Goal: Task Accomplishment & Management: Use online tool/utility

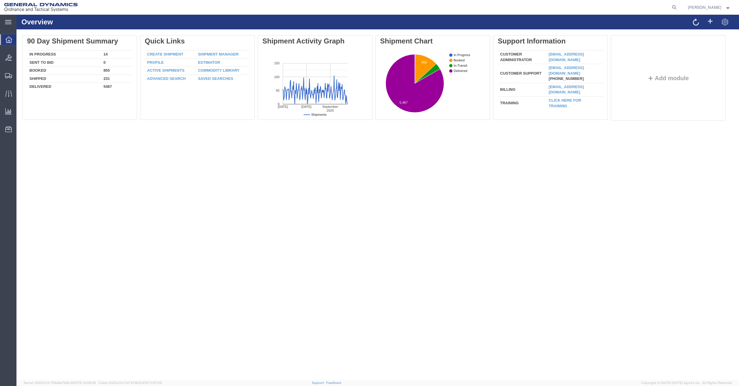
drag, startPoint x: 178, startPoint y: 173, endPoint x: 169, endPoint y: 139, distance: 35.2
click at [178, 173] on div "Overview Delete 90 Day Shipment Summary In Progress 14 Sent To Bid 0 Booked 855…" at bounding box center [377, 198] width 722 height 366
click at [247, 212] on div "Overview Delete 90 Day Shipment Summary In Progress 14 Sent To Bid 0 Booked 855…" at bounding box center [377, 198] width 722 height 366
click at [258, 197] on div "Overview Delete 90 Day Shipment Summary In Progress 14 Sent To Bid 0 Booked 855…" at bounding box center [377, 198] width 722 height 366
click at [366, 233] on div "Overview Delete 90 Day Shipment Summary In Progress 14 Sent To Bid 0 Booked 855…" at bounding box center [377, 198] width 722 height 366
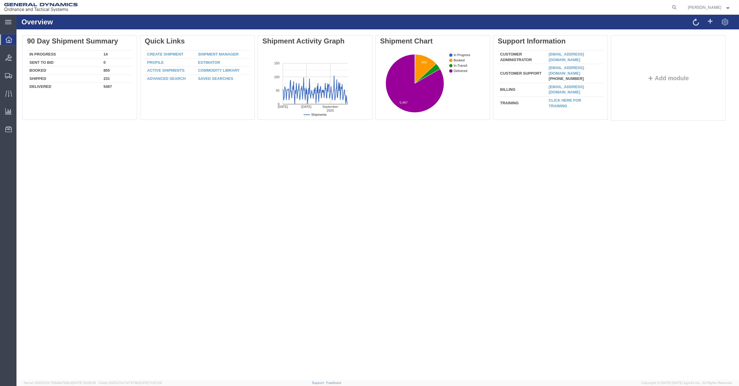
click at [330, 185] on div "Overview Delete 90 Day Shipment Summary In Progress 14 Sent To Bid 0 Booked 855…" at bounding box center [377, 198] width 722 height 366
click at [0, 0] on span "Shipment Manager" at bounding box center [0, 0] width 0 height 0
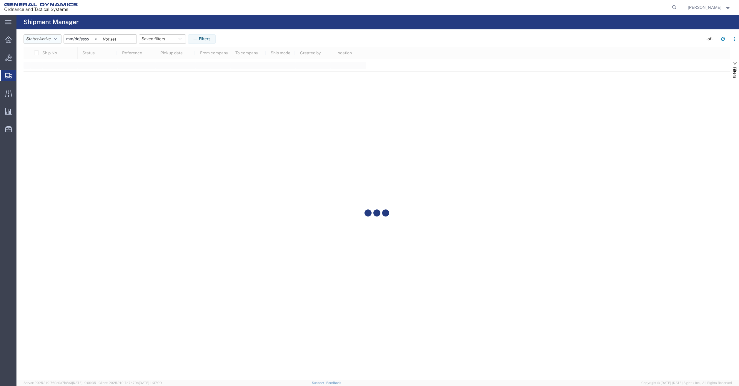
click at [57, 38] on icon "button" at bounding box center [55, 39] width 3 height 4
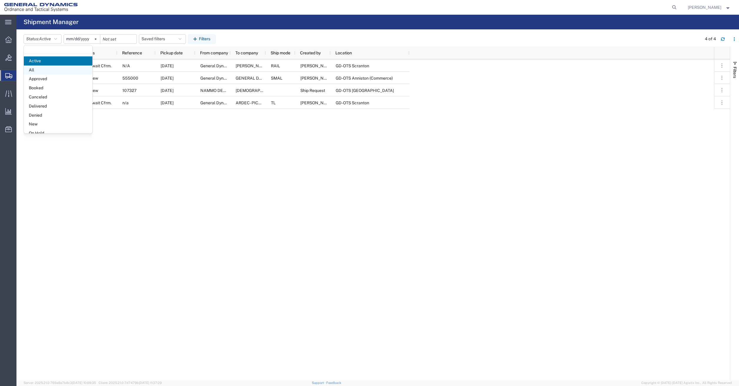
click at [34, 70] on span "All" at bounding box center [58, 70] width 69 height 9
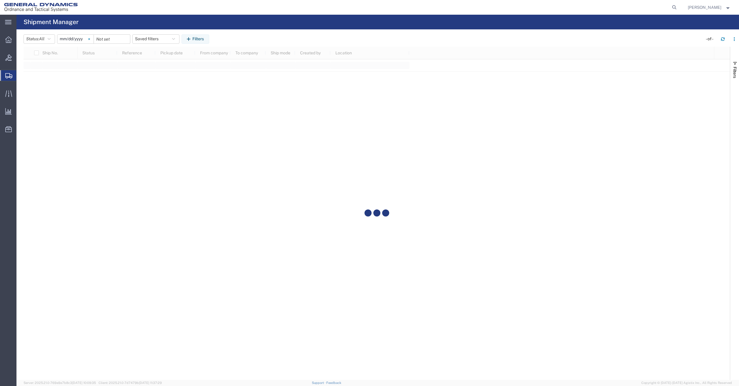
click at [89, 37] on svg-icon at bounding box center [89, 39] width 9 height 9
click at [85, 39] on input "date" at bounding box center [75, 39] width 36 height 9
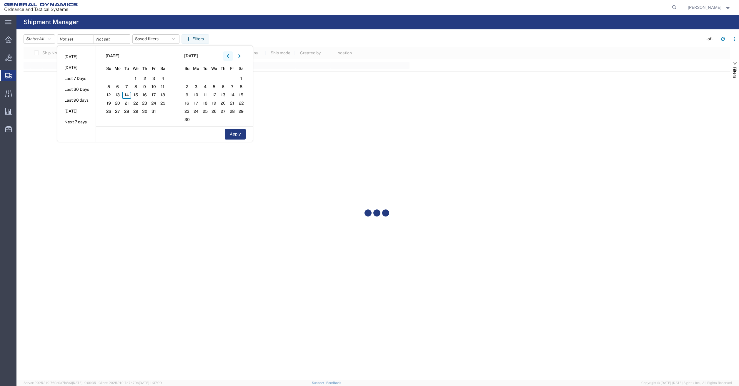
click at [227, 53] on button "button" at bounding box center [227, 55] width 9 height 9
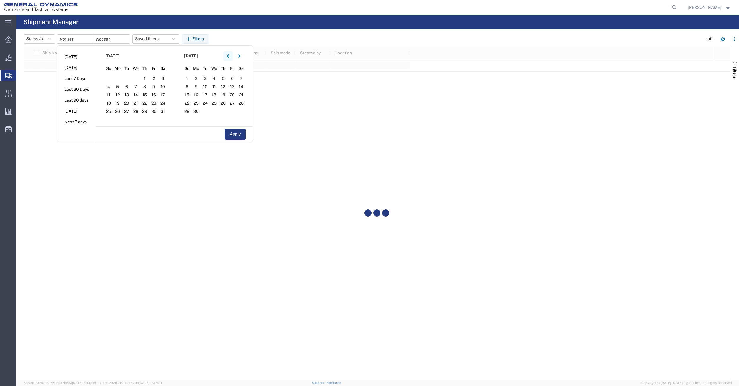
click at [227, 53] on button "button" at bounding box center [227, 55] width 9 height 9
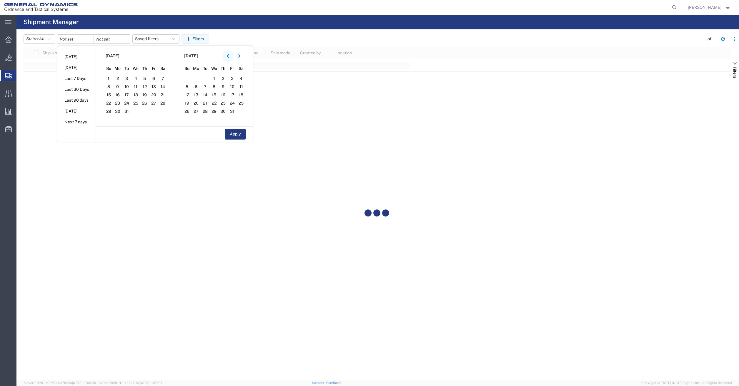
click at [227, 53] on button "button" at bounding box center [227, 55] width 9 height 9
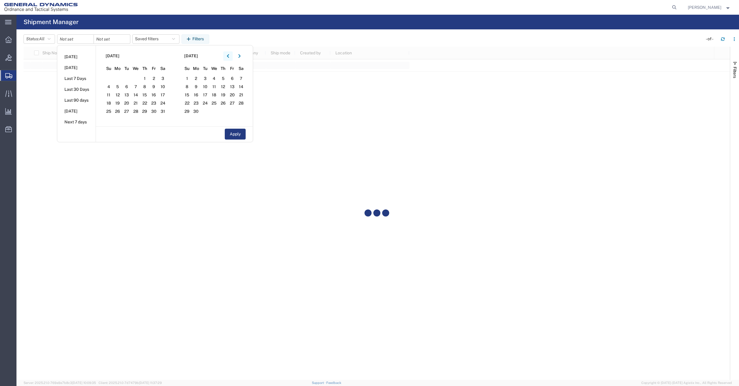
click at [227, 53] on button "button" at bounding box center [227, 55] width 9 height 9
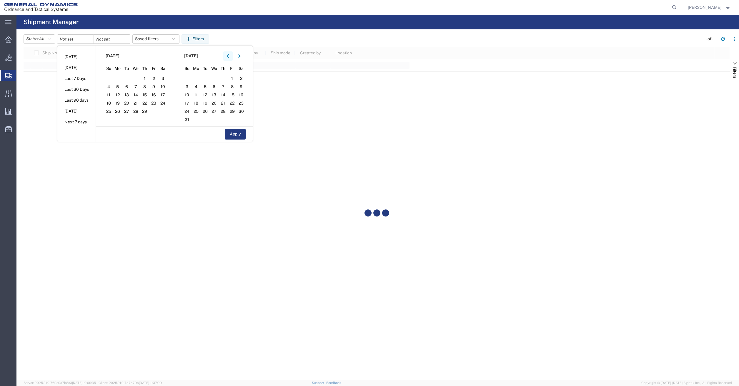
click at [227, 53] on button "button" at bounding box center [227, 55] width 9 height 9
click at [118, 79] on span "1" at bounding box center [117, 78] width 9 height 7
click at [231, 132] on button "Apply" at bounding box center [235, 134] width 21 height 11
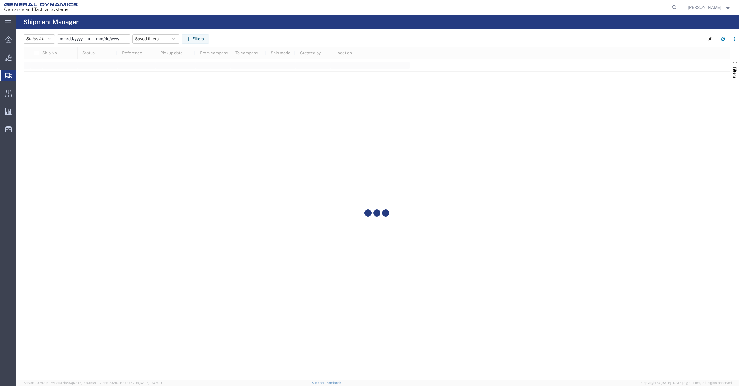
click at [120, 41] on input "date" at bounding box center [112, 39] width 36 height 9
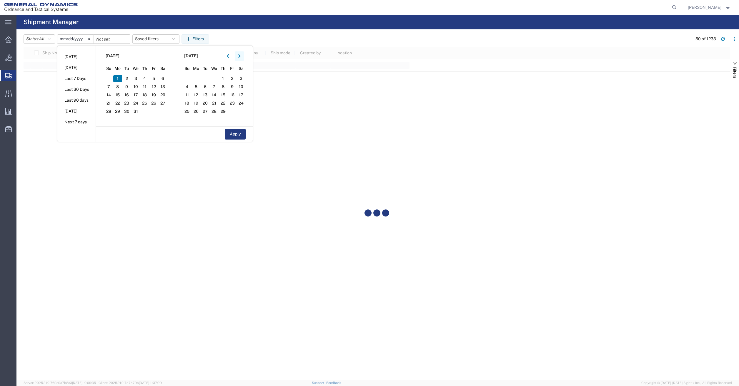
click at [240, 56] on icon "button" at bounding box center [239, 56] width 2 height 4
click at [243, 59] on button "button" at bounding box center [239, 55] width 9 height 9
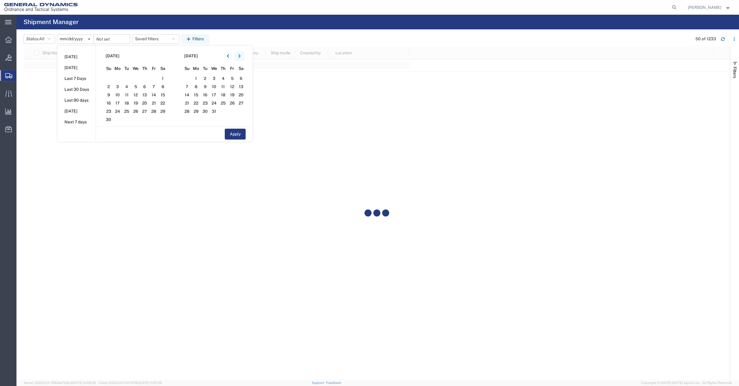
click at [243, 59] on button "button" at bounding box center [239, 55] width 9 height 9
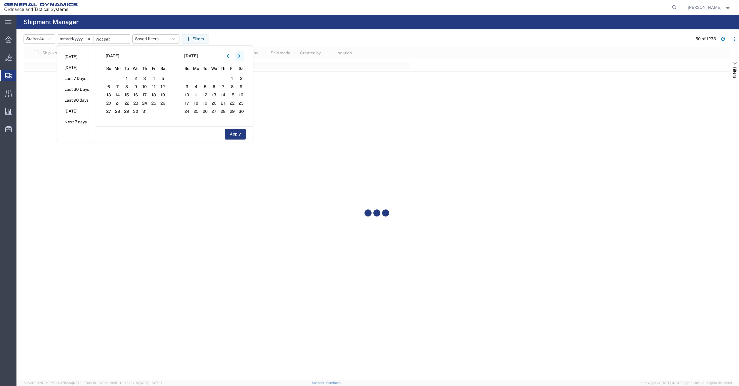
click at [243, 59] on button "button" at bounding box center [239, 55] width 9 height 9
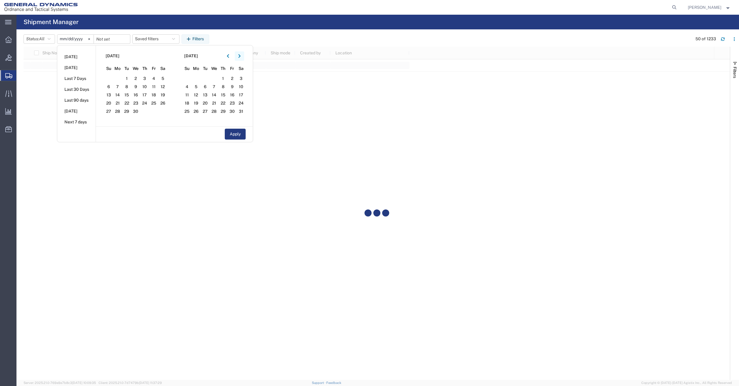
click at [243, 59] on button "button" at bounding box center [239, 55] width 9 height 9
click at [77, 56] on li "[DATE]" at bounding box center [76, 56] width 38 height 11
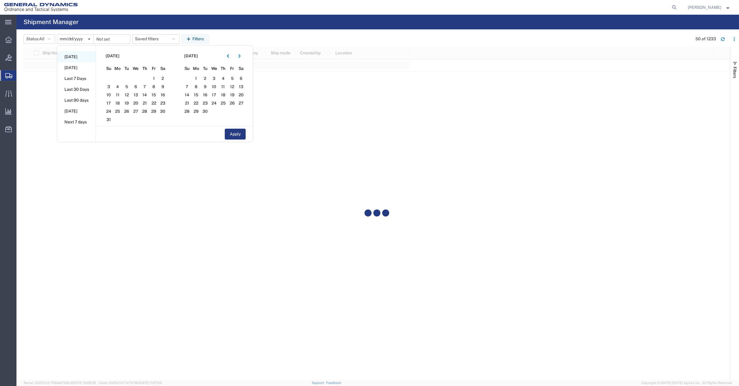
type input "[DATE]"
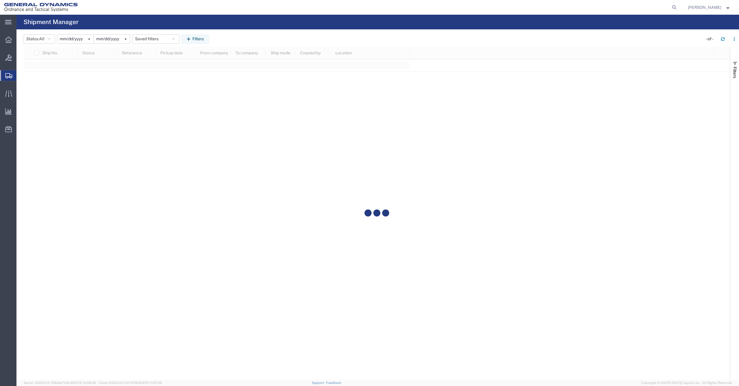
click at [80, 45] on header "Status: All Active All Approved Booked Canceled Delivered Denied New On Hold Pe…" at bounding box center [381, 39] width 715 height 16
click at [80, 41] on input "[DATE]" at bounding box center [75, 39] width 36 height 9
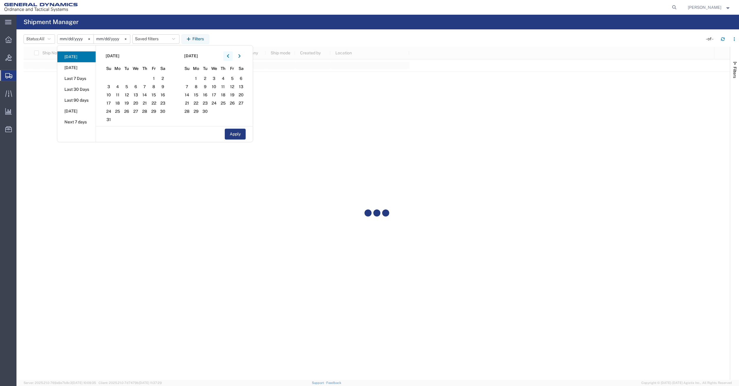
click at [231, 56] on button "button" at bounding box center [227, 55] width 9 height 9
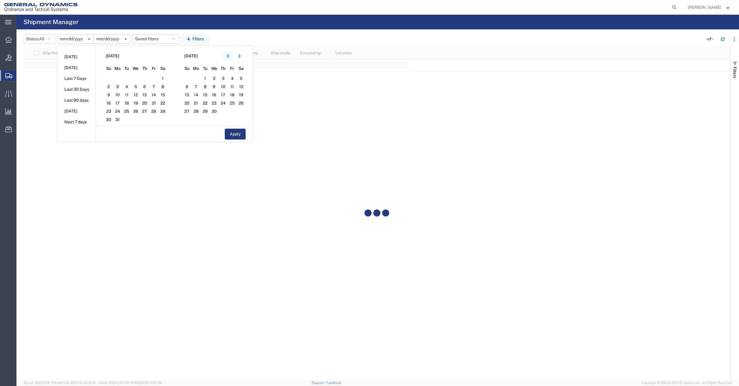
click at [231, 56] on button "button" at bounding box center [227, 55] width 9 height 9
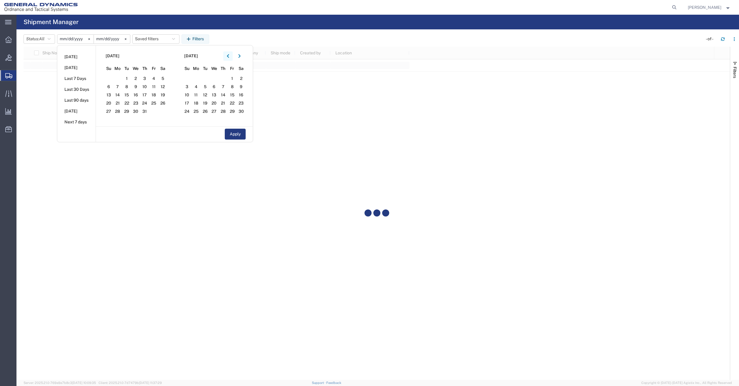
click at [231, 56] on button "button" at bounding box center [227, 55] width 9 height 9
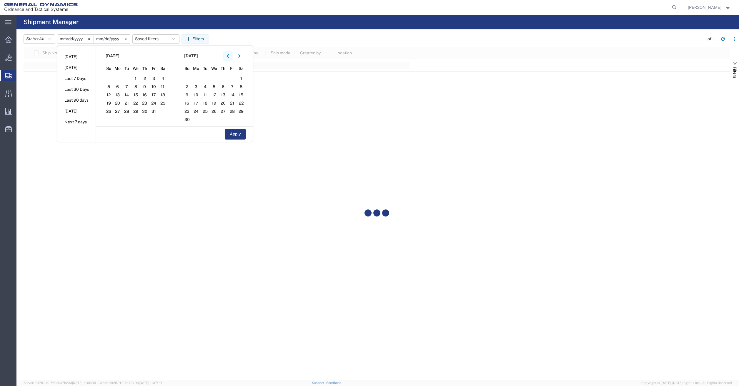
click at [231, 56] on button "button" at bounding box center [227, 55] width 9 height 9
click at [121, 78] on span "1" at bounding box center [117, 78] width 9 height 7
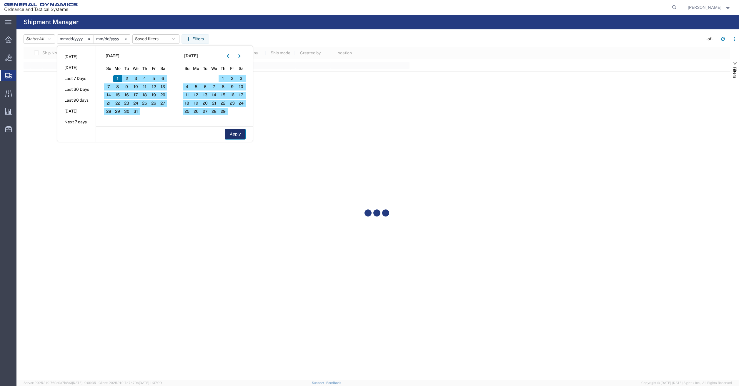
click at [241, 139] on button "Apply" at bounding box center [235, 134] width 21 height 11
type input "[DATE]"
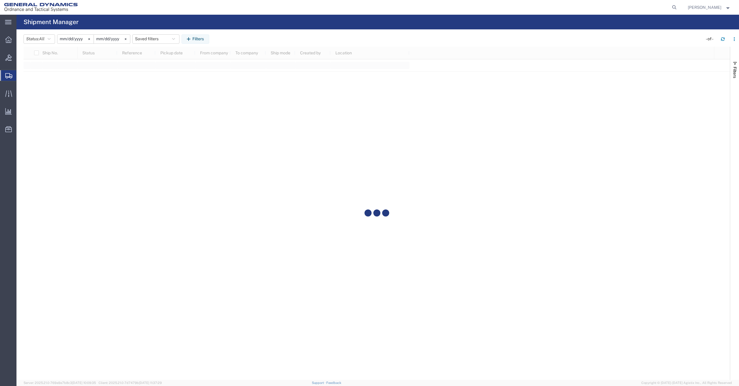
click at [241, 139] on div at bounding box center [377, 213] width 706 height 333
drag, startPoint x: 514, startPoint y: 179, endPoint x: 336, endPoint y: 166, distance: 178.4
click at [514, 179] on div at bounding box center [377, 213] width 706 height 333
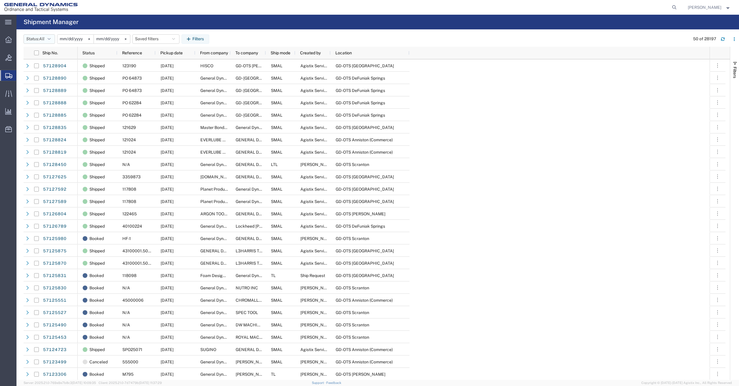
click at [40, 37] on button "Status: All" at bounding box center [39, 38] width 31 height 9
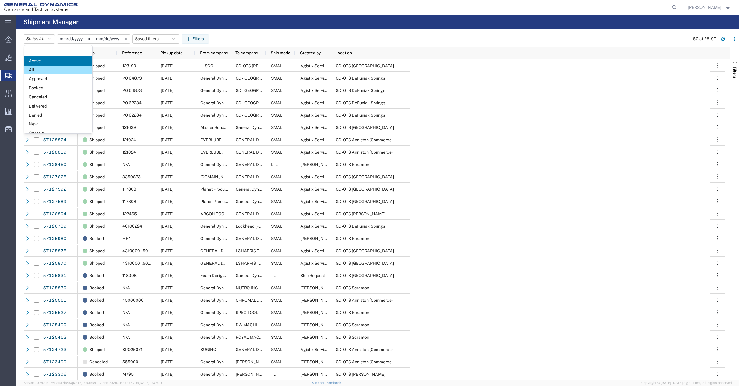
click at [363, 46] on header "Status: All Active All Approved Booked Canceled Delivered Denied New On Hold Pe…" at bounding box center [381, 39] width 715 height 16
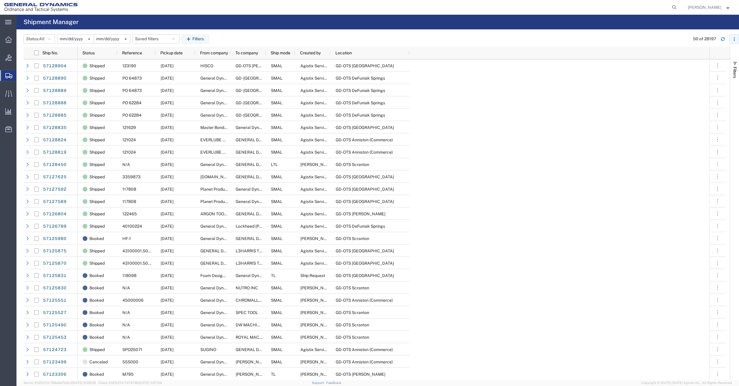
click at [735, 40] on icon "button" at bounding box center [734, 39] width 4 height 4
click at [703, 56] on div "Download" at bounding box center [703, 55] width 33 height 12
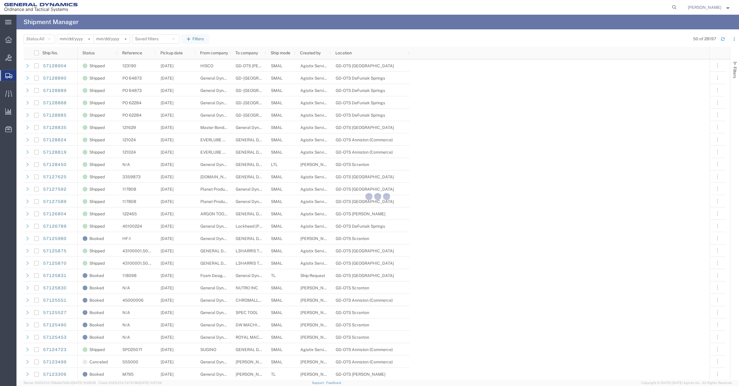
click at [580, 183] on div at bounding box center [377, 198] width 722 height 366
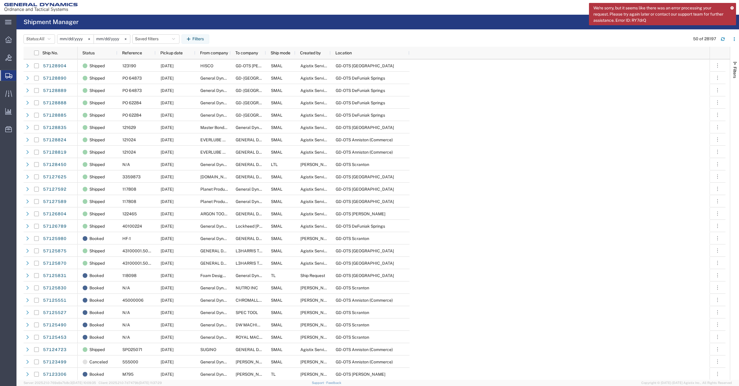
click at [731, 8] on icon at bounding box center [731, 7] width 3 height 3
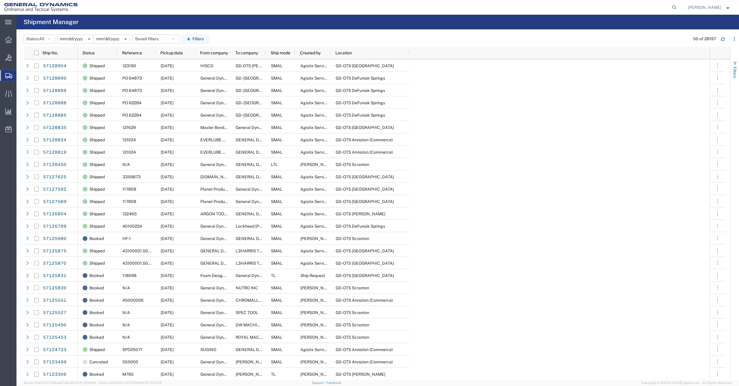
click at [735, 67] on span "Filters" at bounding box center [734, 72] width 5 height 11
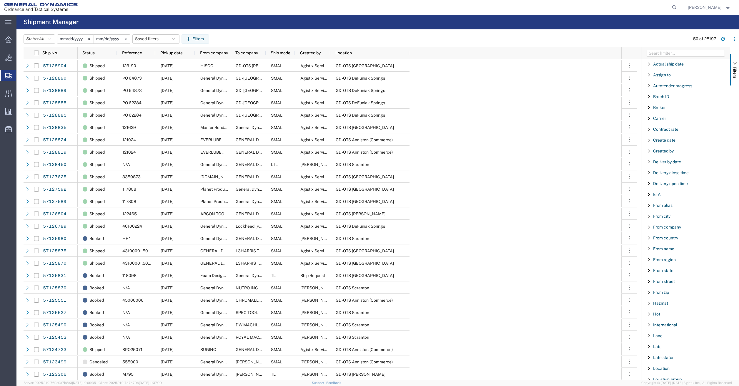
scroll to position [88, 0]
click at [649, 217] on span "Filter List 66 Filters" at bounding box center [648, 216] width 5 height 5
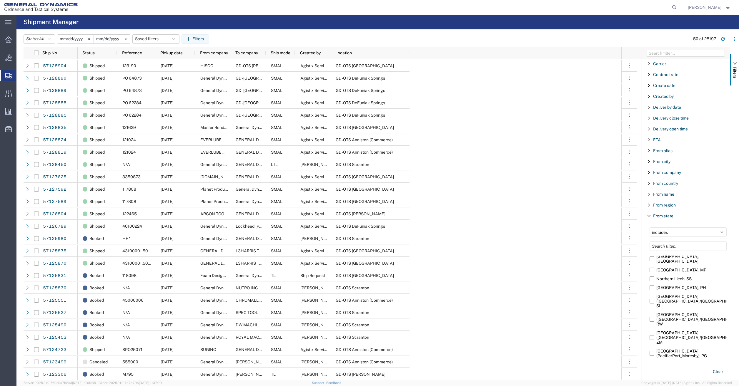
scroll to position [23901, 0]
click at [0, 0] on input "[US_STATE], [GEOGRAPHIC_DATA]" at bounding box center [0, 0] width 0 height 0
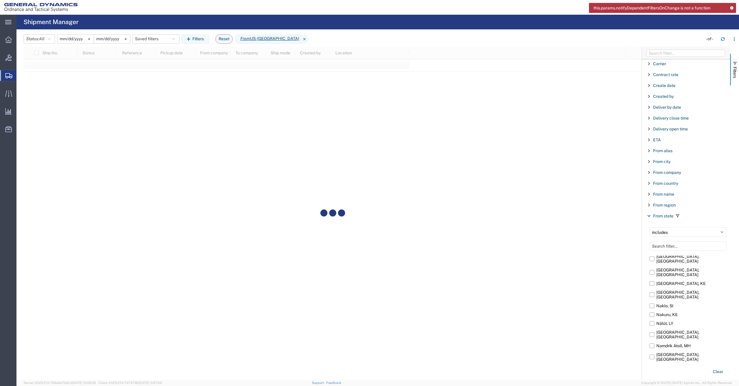
click at [731, 8] on icon at bounding box center [731, 7] width 4 height 3
click at [114, 39] on input "[DATE]" at bounding box center [112, 39] width 36 height 9
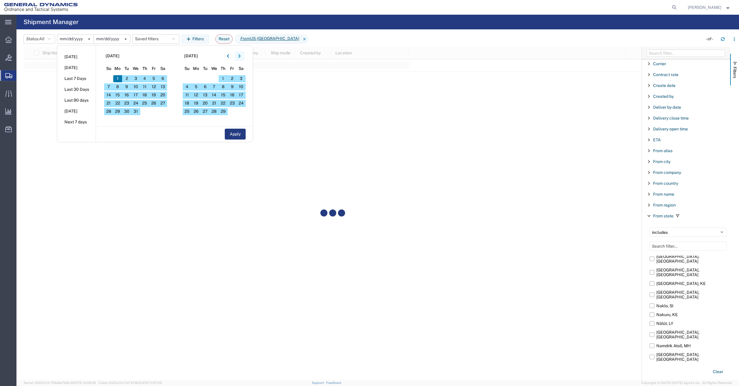
click at [243, 56] on button "button" at bounding box center [239, 55] width 9 height 9
click at [228, 58] on button "button" at bounding box center [227, 55] width 9 height 9
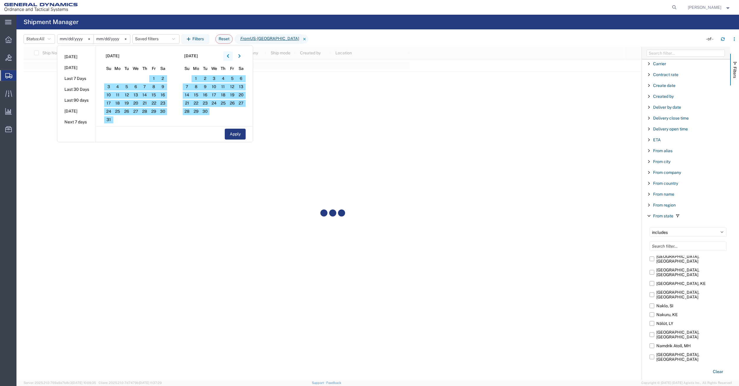
click at [228, 58] on button "button" at bounding box center [227, 55] width 9 height 9
click at [244, 58] on button "button" at bounding box center [239, 55] width 9 height 9
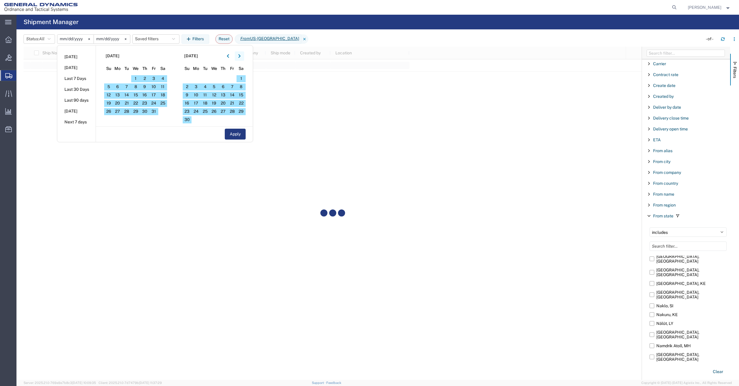
click at [244, 58] on button "button" at bounding box center [239, 55] width 9 height 9
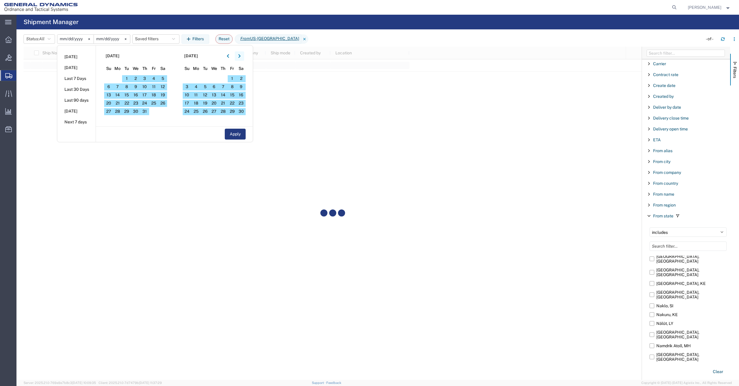
click at [244, 58] on button "button" at bounding box center [239, 55] width 9 height 9
click at [206, 112] on span "31" at bounding box center [205, 111] width 9 height 7
click at [236, 136] on button "Apply" at bounding box center [235, 134] width 21 height 11
type input "[DATE]"
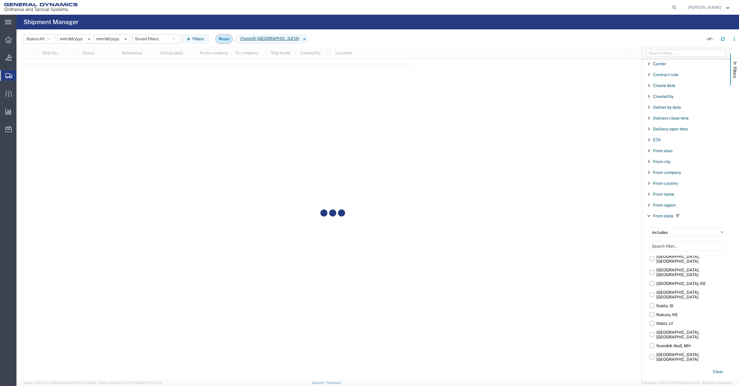
click at [228, 40] on button "Reset" at bounding box center [223, 38] width 17 height 9
type input "[DATE]"
click at [44, 41] on span "Active" at bounding box center [45, 39] width 12 height 6
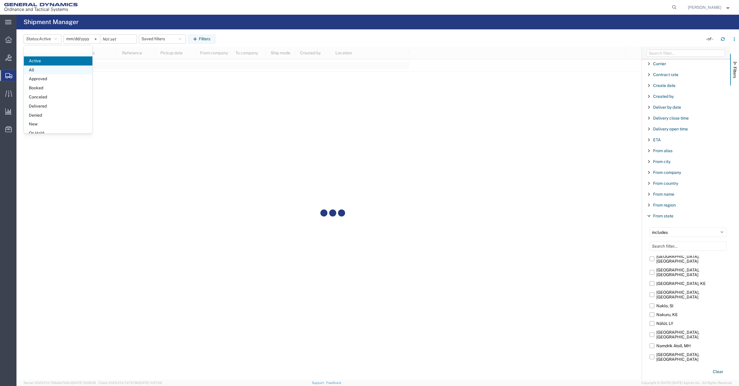
click at [47, 68] on span "All" at bounding box center [58, 70] width 69 height 9
click at [80, 42] on input "[DATE]" at bounding box center [75, 39] width 36 height 9
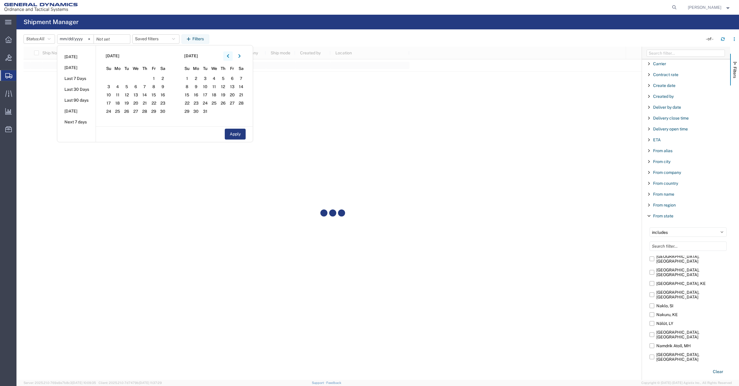
click at [229, 56] on icon "button" at bounding box center [228, 56] width 2 height 4
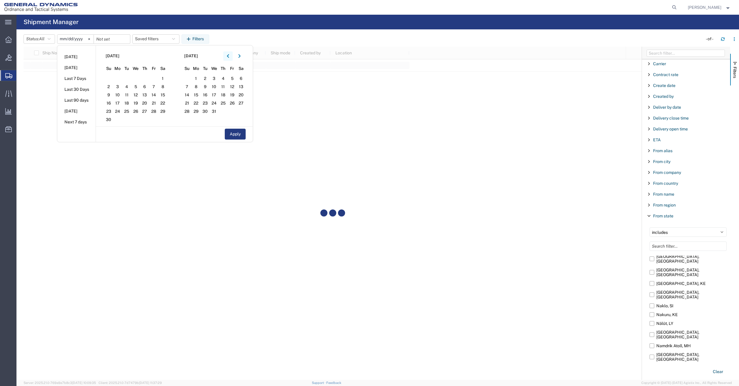
click at [229, 56] on icon "button" at bounding box center [228, 56] width 2 height 4
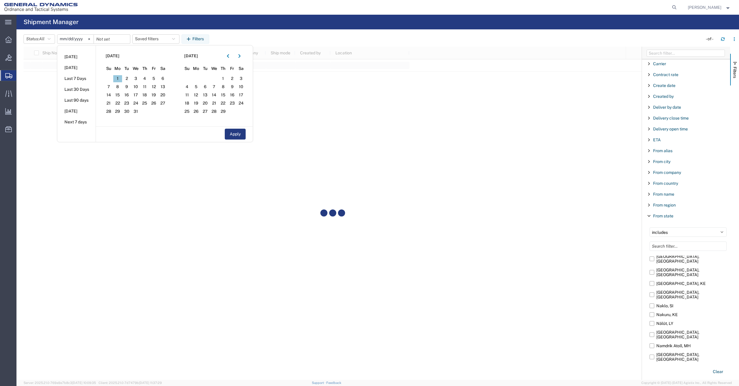
click at [121, 79] on span "1" at bounding box center [117, 78] width 9 height 7
click at [241, 135] on button "Apply" at bounding box center [235, 134] width 21 height 11
type input "[DATE]"
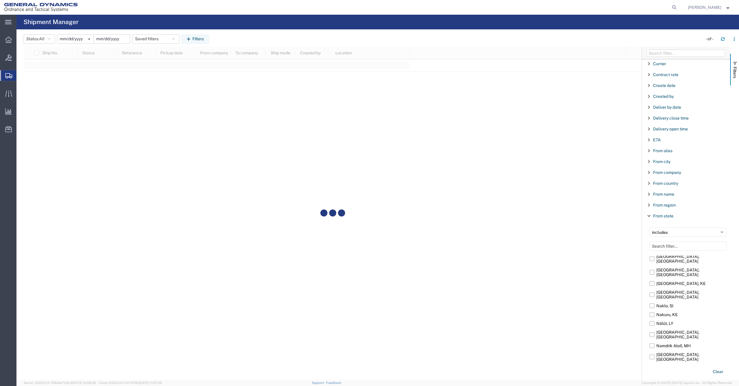
click at [115, 41] on input "date" at bounding box center [112, 39] width 36 height 9
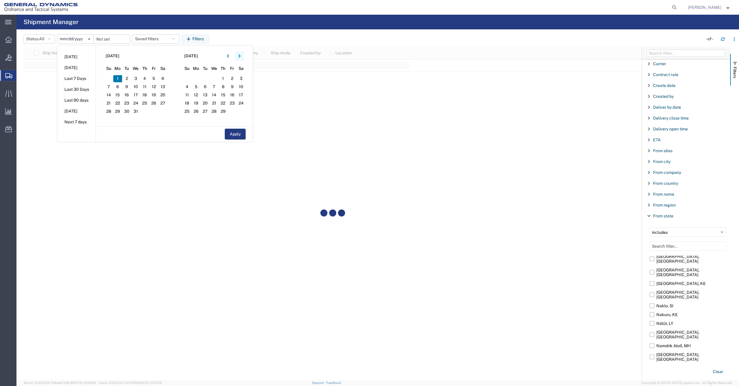
click at [243, 58] on button "button" at bounding box center [239, 55] width 9 height 9
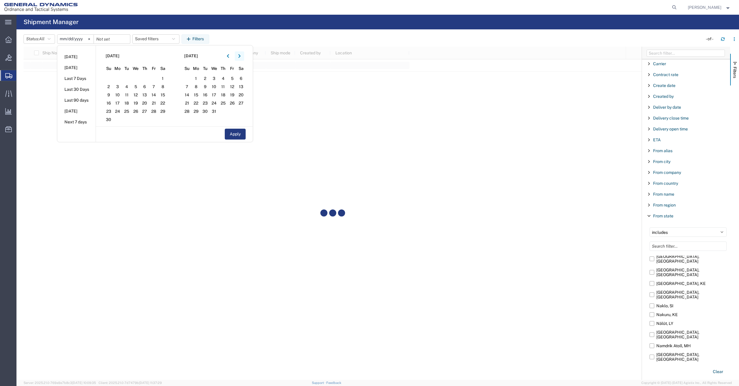
click at [243, 58] on button "button" at bounding box center [239, 55] width 9 height 9
click at [240, 57] on icon "button" at bounding box center [239, 56] width 2 height 4
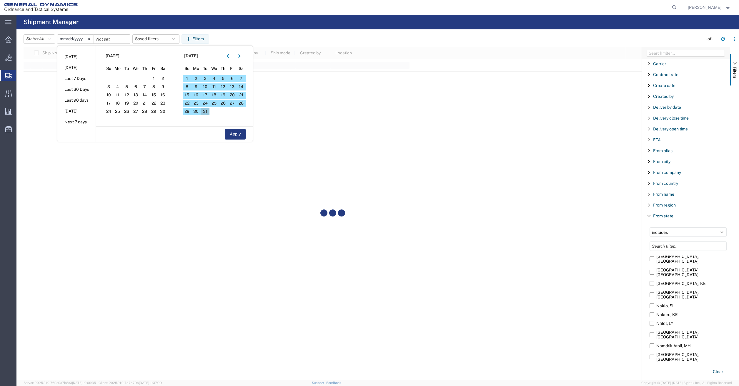
click at [205, 112] on span "31" at bounding box center [205, 111] width 9 height 7
click at [245, 134] on button "Apply" at bounding box center [235, 134] width 21 height 11
type input "[DATE]"
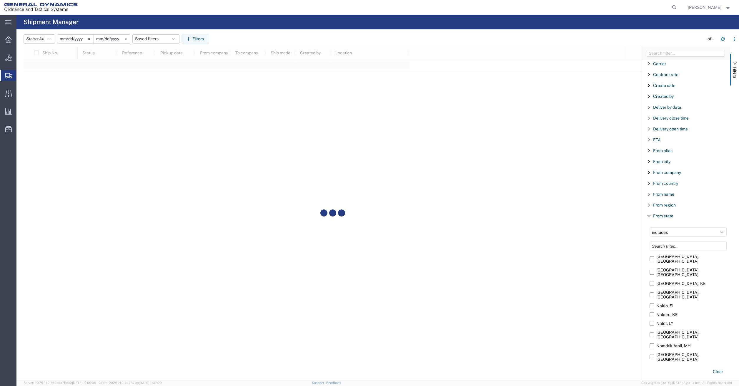
click at [0, 0] on input "[US_STATE], [GEOGRAPHIC_DATA]" at bounding box center [0, 0] width 0 height 0
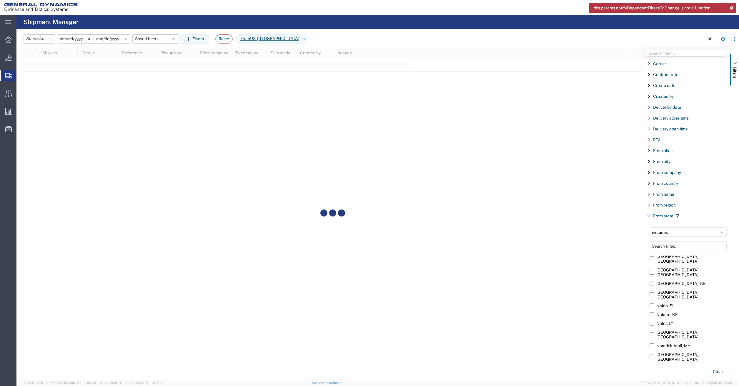
click at [730, 7] on icon at bounding box center [731, 7] width 4 height 3
click at [0, 0] on span "Shipment Manager" at bounding box center [0, 0] width 0 height 0
click at [424, 157] on div at bounding box center [333, 213] width 618 height 333
click at [11, 39] on icon at bounding box center [8, 39] width 6 height 6
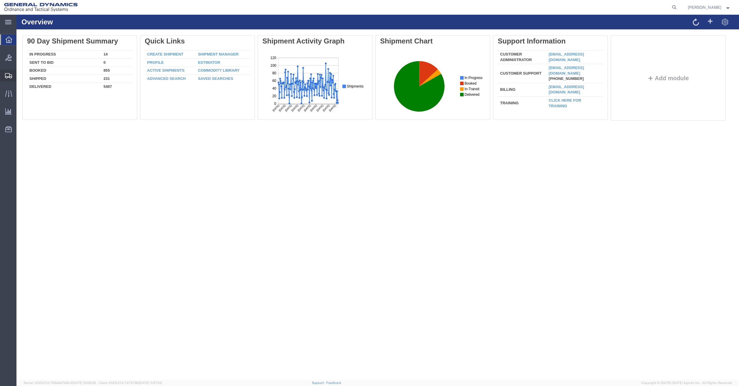
click at [0, 0] on span "Shipment Manager" at bounding box center [0, 0] width 0 height 0
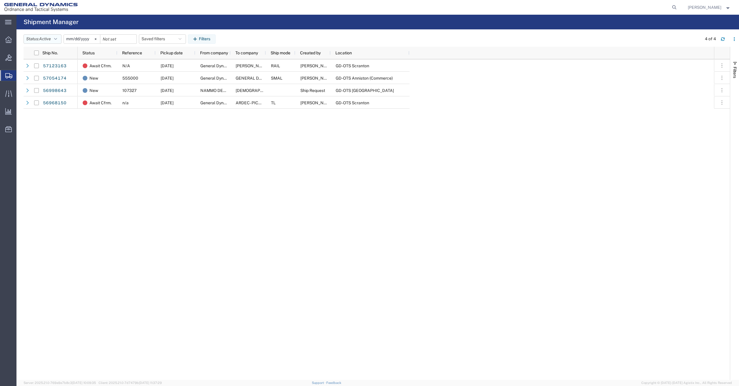
click at [48, 40] on span "Active" at bounding box center [45, 38] width 12 height 5
click at [40, 70] on span "All" at bounding box center [58, 70] width 69 height 9
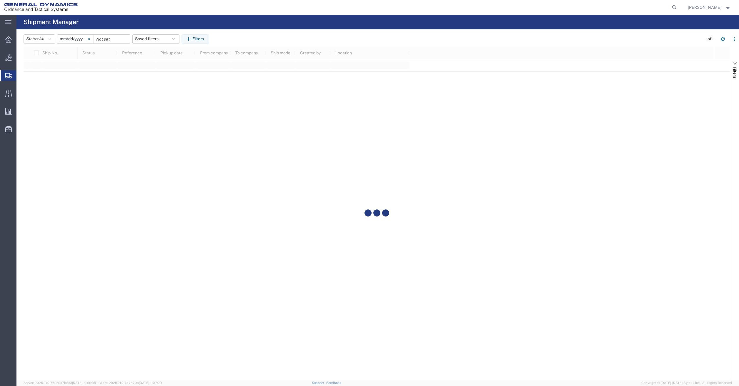
click at [93, 39] on svg-icon at bounding box center [89, 39] width 9 height 9
click at [79, 39] on input "date" at bounding box center [75, 39] width 36 height 9
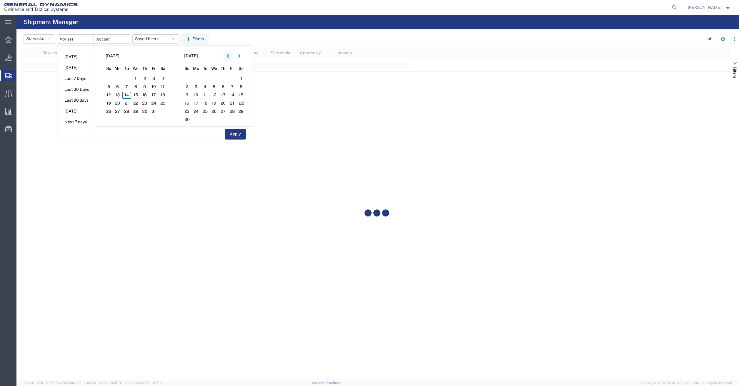
click at [228, 54] on button "button" at bounding box center [227, 55] width 9 height 9
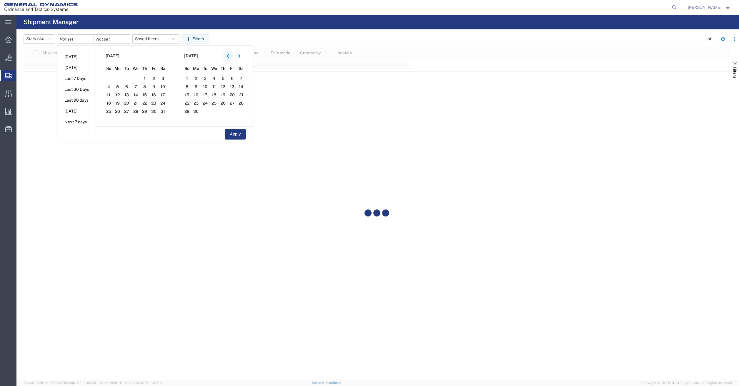
click at [228, 54] on button "button" at bounding box center [227, 55] width 9 height 9
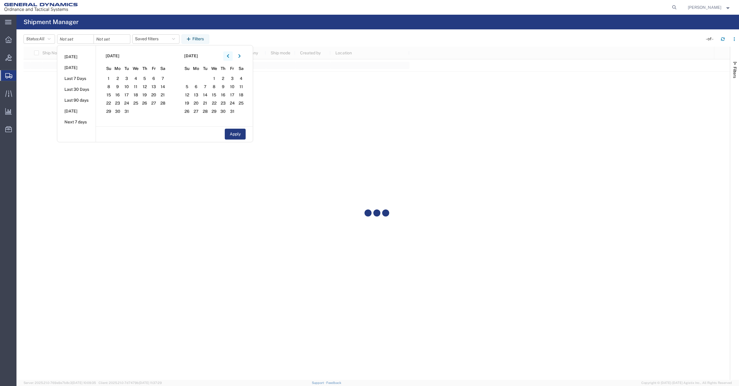
click at [228, 54] on button "button" at bounding box center [227, 55] width 9 height 9
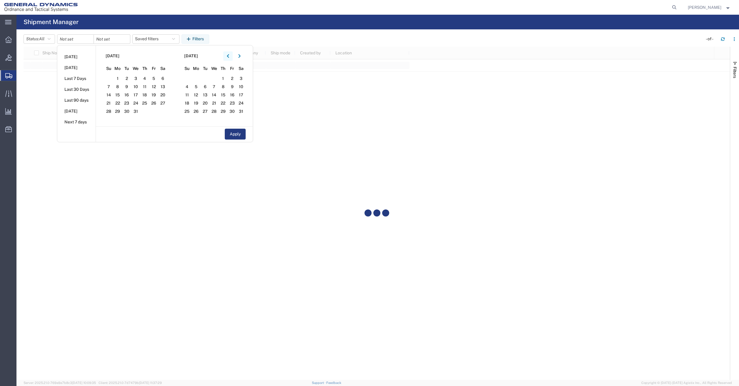
click at [228, 54] on button "button" at bounding box center [227, 55] width 9 height 9
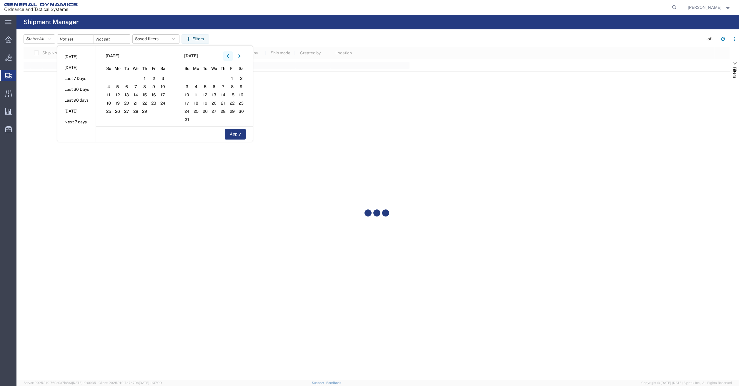
click at [228, 54] on button "button" at bounding box center [227, 55] width 9 height 9
click at [121, 78] on span "1" at bounding box center [117, 78] width 9 height 7
click at [244, 136] on button "Apply" at bounding box center [235, 134] width 21 height 11
type input "[DATE]"
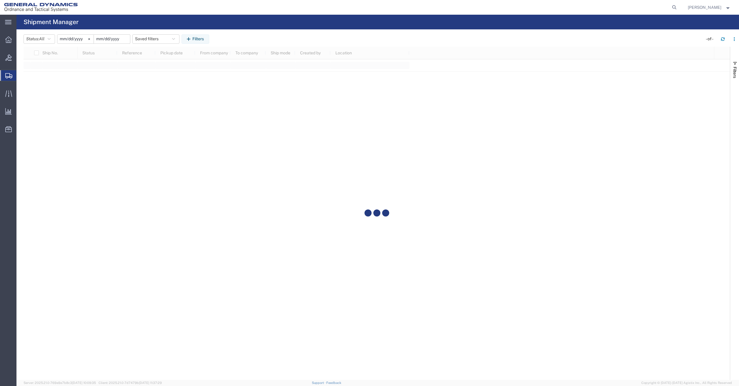
click at [120, 41] on input "date" at bounding box center [112, 39] width 36 height 9
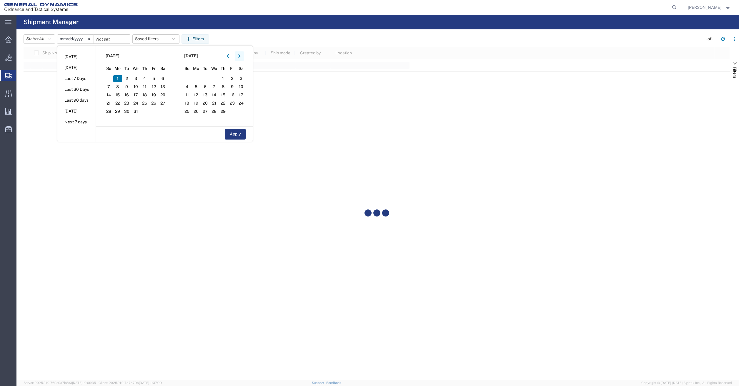
click at [241, 56] on icon "button" at bounding box center [239, 56] width 2 height 4
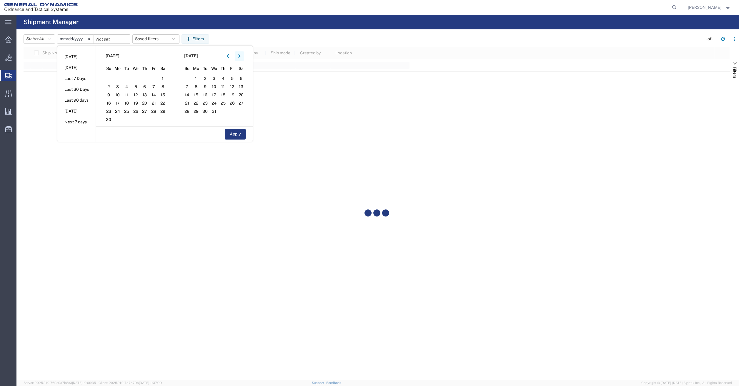
click at [241, 56] on icon "button" at bounding box center [239, 56] width 2 height 4
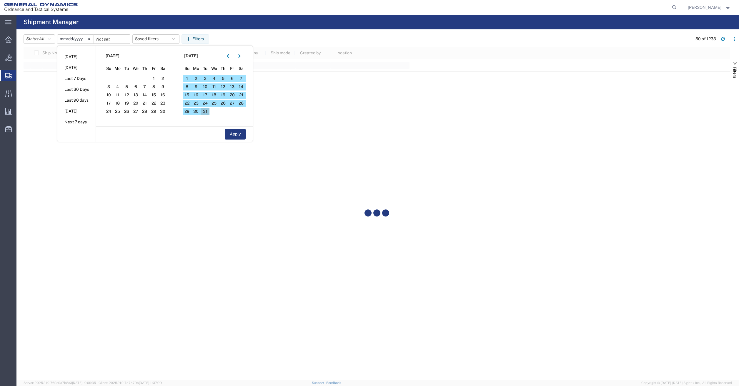
click at [205, 112] on span "31" at bounding box center [205, 111] width 9 height 7
click at [235, 135] on button "Apply" at bounding box center [235, 134] width 21 height 11
type input "[DATE]"
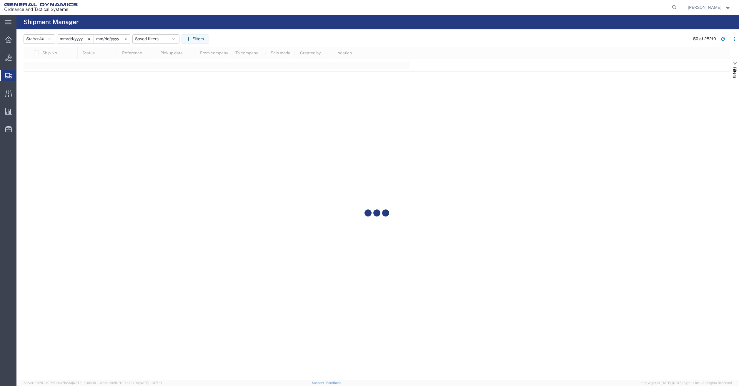
click at [467, 148] on div at bounding box center [377, 213] width 706 height 333
click at [736, 39] on icon "button" at bounding box center [734, 39] width 4 height 4
click at [692, 53] on div "Download" at bounding box center [703, 55] width 33 height 12
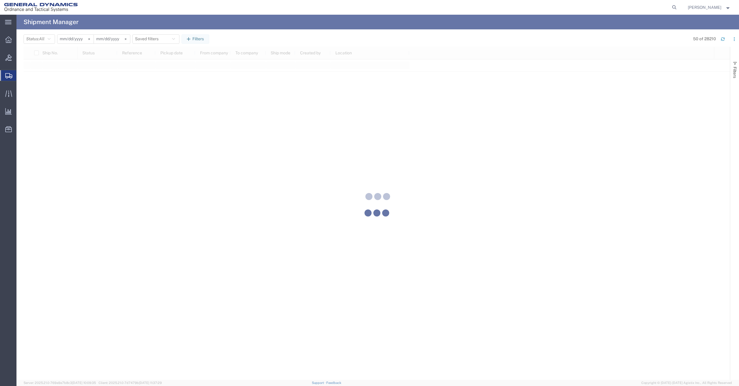
click at [451, 37] on div at bounding box center [377, 198] width 722 height 366
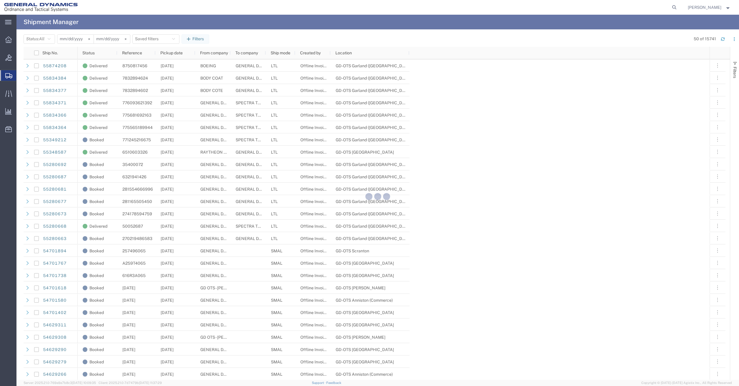
click at [500, 55] on div at bounding box center [377, 198] width 722 height 366
click at [495, 7] on agx-global-search at bounding box center [585, 7] width 188 height 15
drag, startPoint x: 543, startPoint y: 162, endPoint x: 558, endPoint y: 155, distance: 15.9
click at [543, 162] on div at bounding box center [377, 198] width 722 height 366
click at [209, 16] on div at bounding box center [377, 198] width 722 height 366
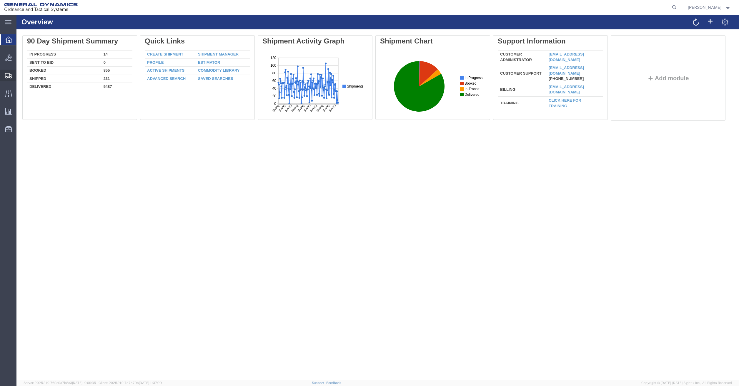
click at [0, 0] on span "Shipment Manager" at bounding box center [0, 0] width 0 height 0
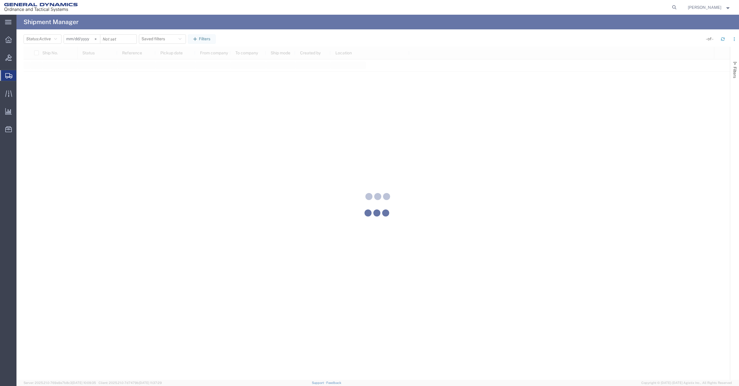
click at [58, 40] on div at bounding box center [377, 198] width 722 height 366
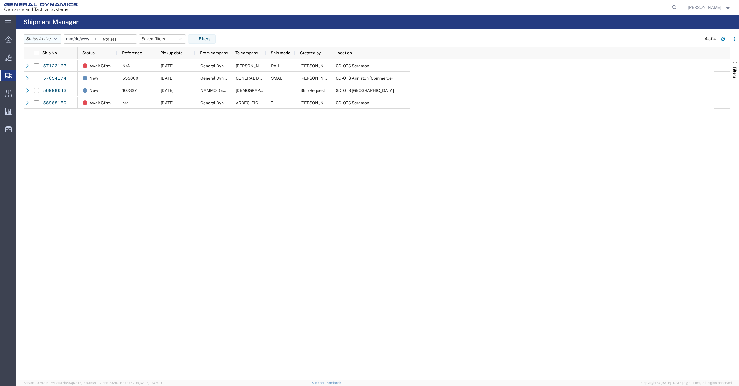
click at [51, 40] on span "Active" at bounding box center [45, 38] width 12 height 5
click at [34, 72] on span "All" at bounding box center [58, 70] width 69 height 9
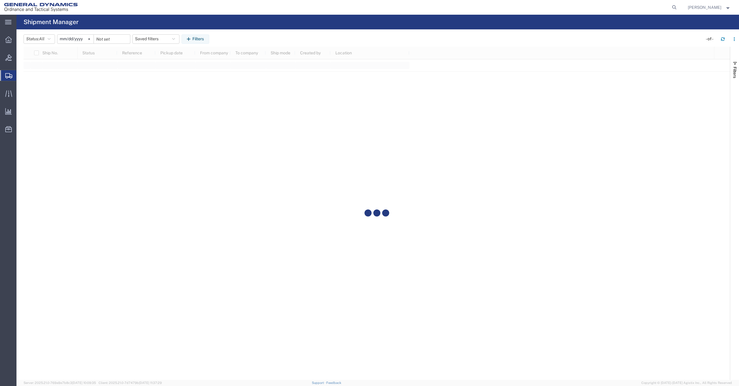
click at [85, 37] on input "[DATE]" at bounding box center [75, 39] width 36 height 9
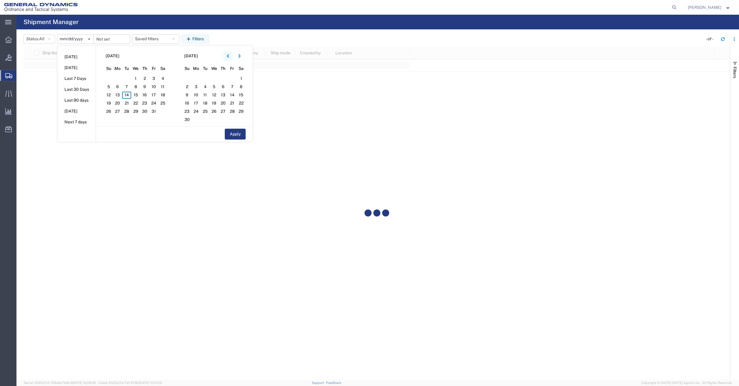
click at [228, 56] on button "button" at bounding box center [227, 55] width 9 height 9
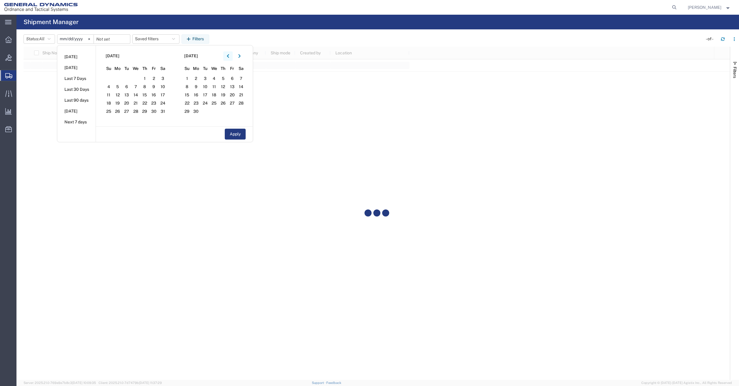
click at [228, 56] on button "button" at bounding box center [227, 55] width 9 height 9
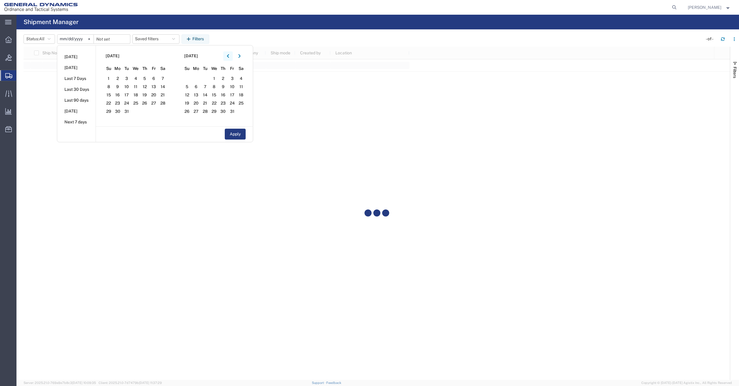
click at [228, 56] on button "button" at bounding box center [227, 55] width 9 height 9
click at [153, 78] on span "1" at bounding box center [153, 78] width 9 height 7
click at [241, 134] on button "Apply" at bounding box center [235, 134] width 21 height 11
type input "2024-11-01"
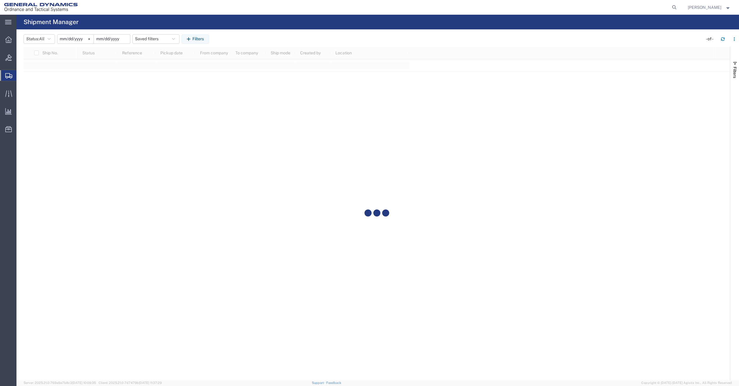
click at [125, 41] on input "date" at bounding box center [112, 39] width 36 height 9
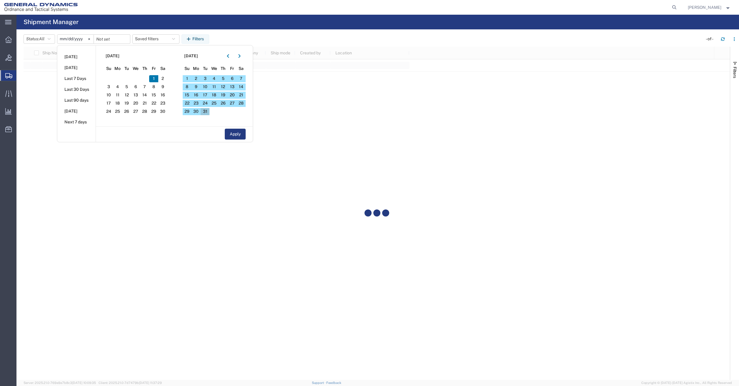
click at [206, 112] on span "31" at bounding box center [205, 111] width 9 height 7
click at [238, 134] on button "Apply" at bounding box center [235, 134] width 21 height 11
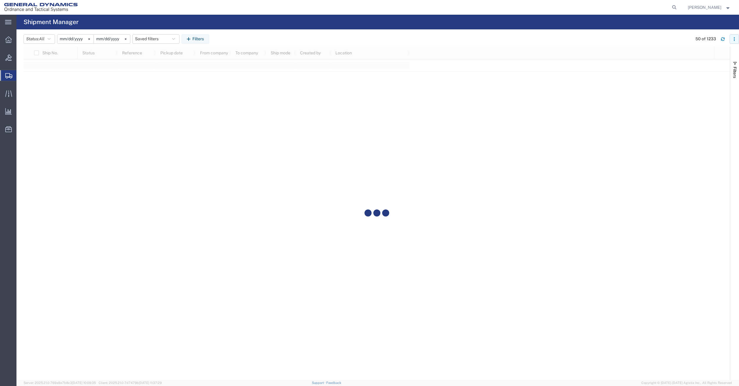
click at [733, 39] on icon "button" at bounding box center [734, 39] width 4 height 4
click at [699, 58] on div "Download" at bounding box center [703, 55] width 33 height 12
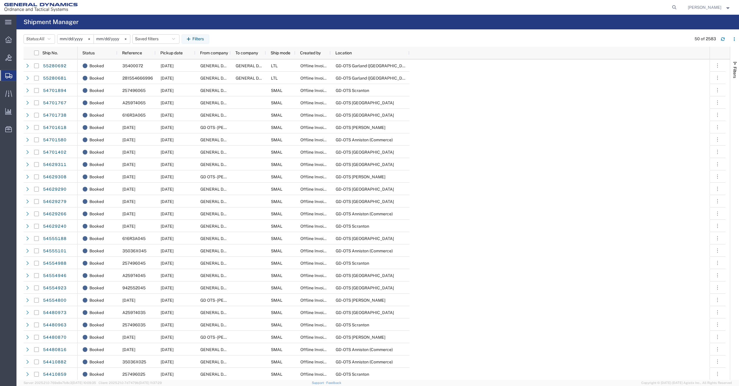
click at [122, 41] on input "[DATE]" at bounding box center [112, 39] width 36 height 9
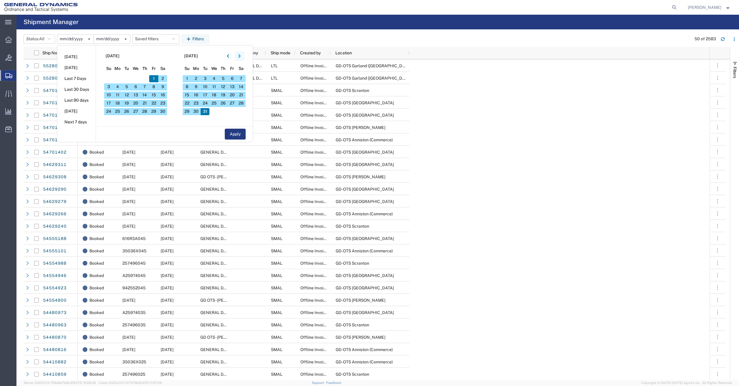
click at [240, 56] on icon "button" at bounding box center [239, 56] width 2 height 4
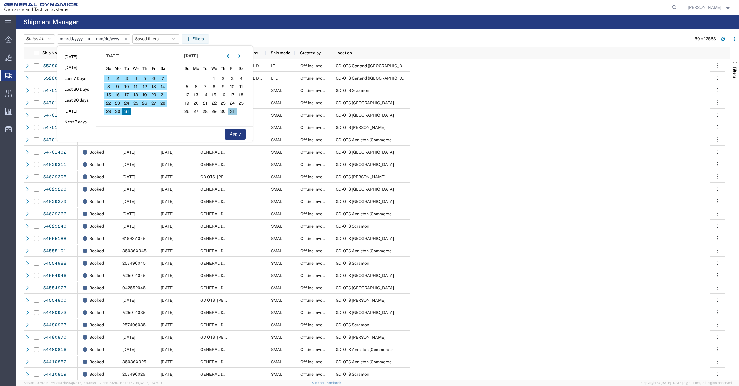
click at [234, 113] on span "31" at bounding box center [232, 111] width 9 height 7
click at [240, 137] on button "Apply" at bounding box center [235, 134] width 21 height 11
type input "2025-01-31"
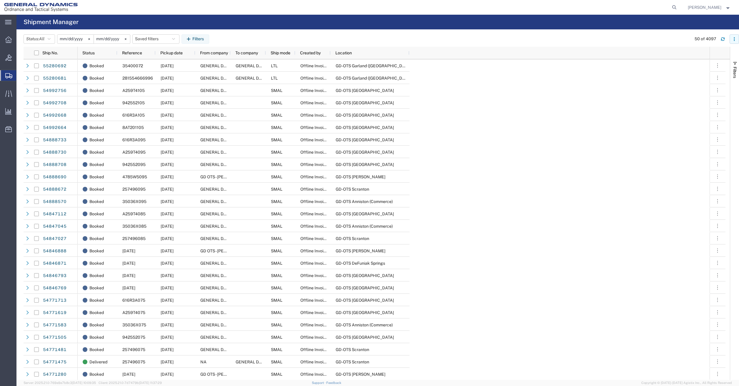
click at [732, 39] on icon "button" at bounding box center [734, 39] width 4 height 4
click at [690, 54] on div "Download" at bounding box center [703, 55] width 33 height 12
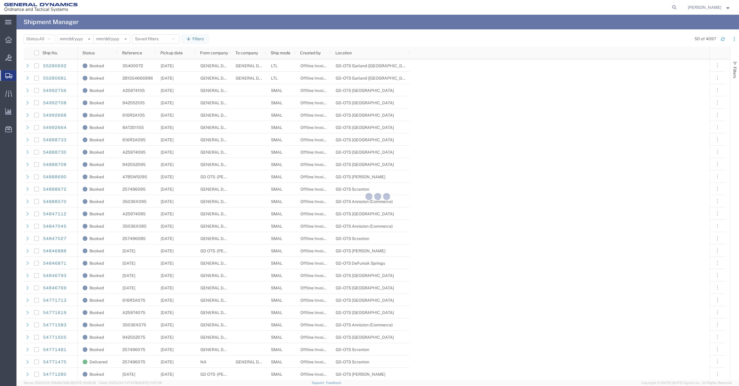
click at [508, 178] on div at bounding box center [377, 198] width 722 height 366
click at [631, 53] on div at bounding box center [377, 198] width 722 height 366
click at [577, 47] on div at bounding box center [377, 198] width 722 height 366
drag, startPoint x: 616, startPoint y: 133, endPoint x: 616, endPoint y: 136, distance: 3.0
click at [616, 135] on div at bounding box center [377, 198] width 722 height 366
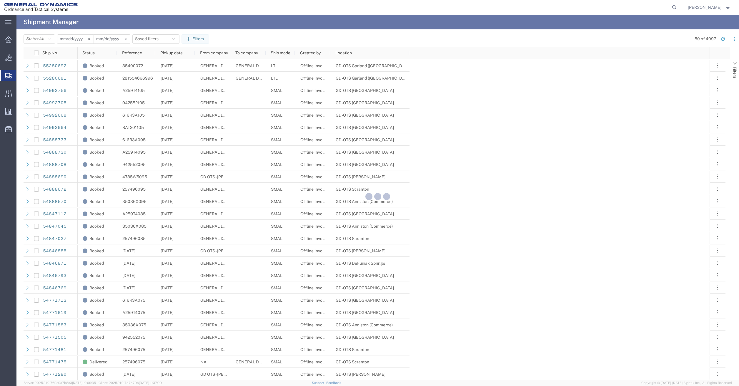
click at [614, 48] on div at bounding box center [377, 198] width 722 height 366
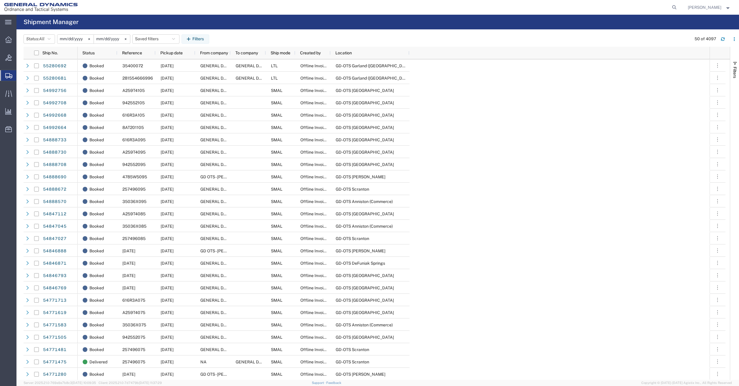
click at [678, 7] on icon at bounding box center [674, 7] width 8 height 8
paste input "54275987"
type input "54275987"
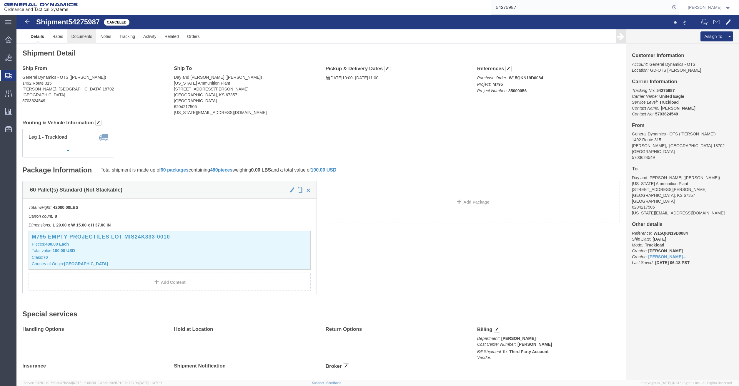
click link "Documents"
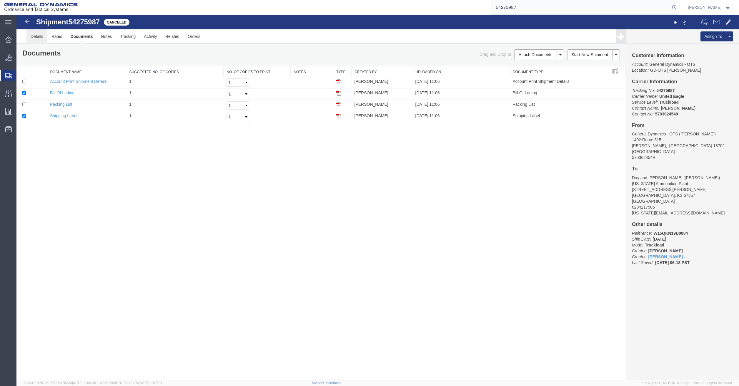
click at [38, 36] on link "Details" at bounding box center [36, 36] width 21 height 14
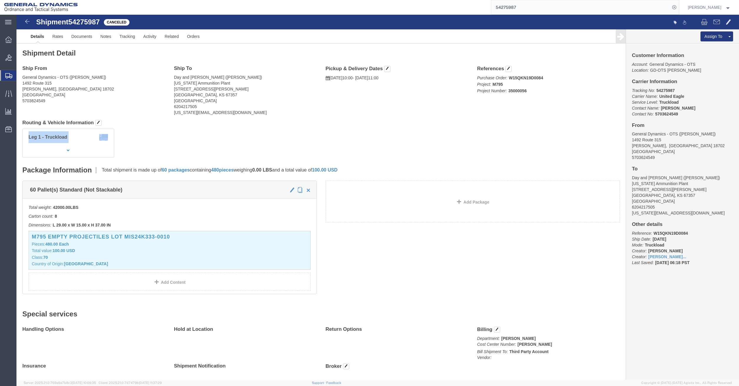
click div "Leg 1 - Truckload Number of trucks: 1"
click at [0, 0] on span "Shipment Manager" at bounding box center [0, 0] width 0 height 0
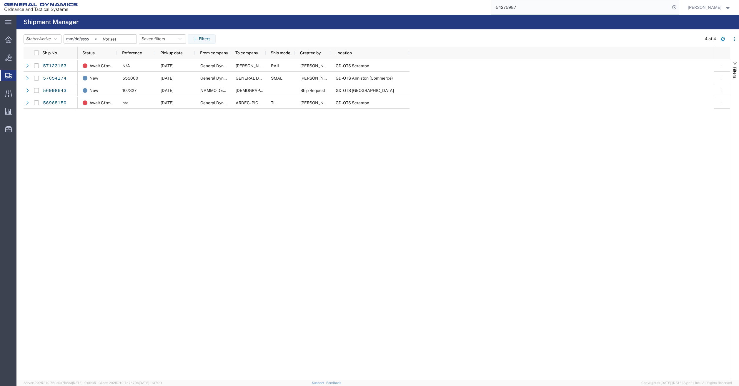
click at [91, 40] on input "[DATE]" at bounding box center [82, 39] width 36 height 9
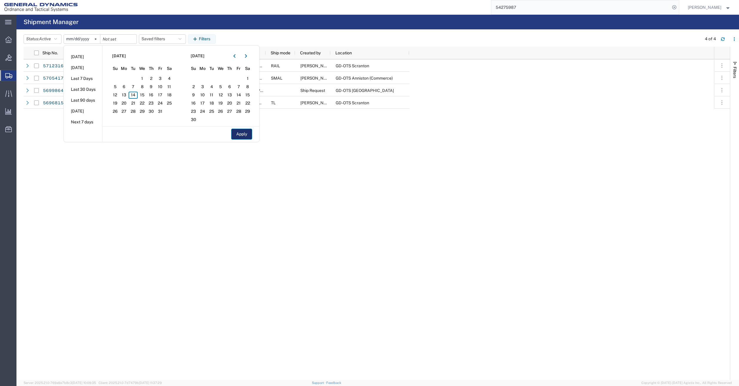
click at [239, 135] on button "Apply" at bounding box center [241, 134] width 21 height 11
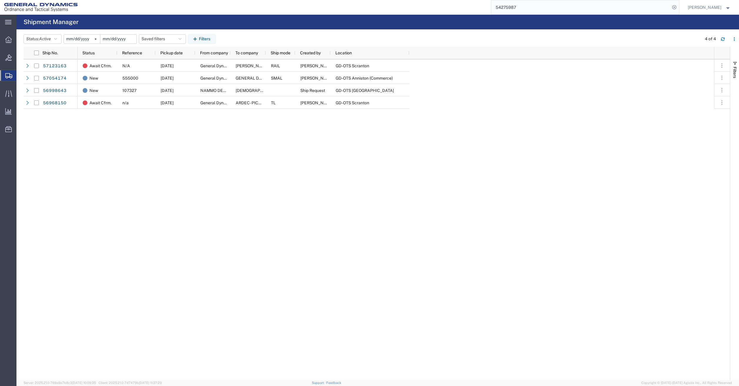
click at [125, 39] on input "date" at bounding box center [118, 39] width 36 height 9
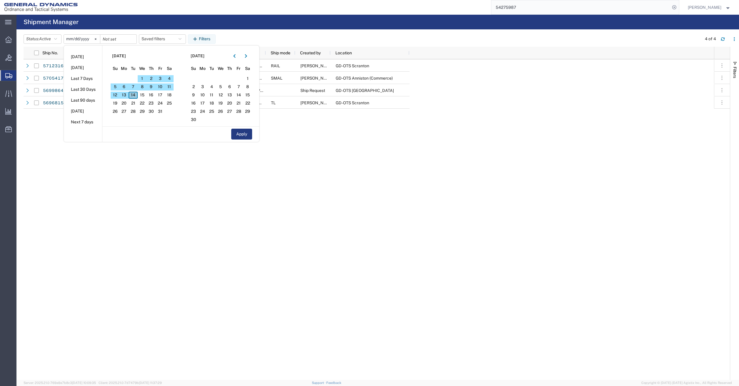
click at [135, 95] on span "14" at bounding box center [133, 95] width 9 height 7
click at [247, 138] on button "Apply" at bounding box center [241, 134] width 21 height 11
type input "[DATE]"
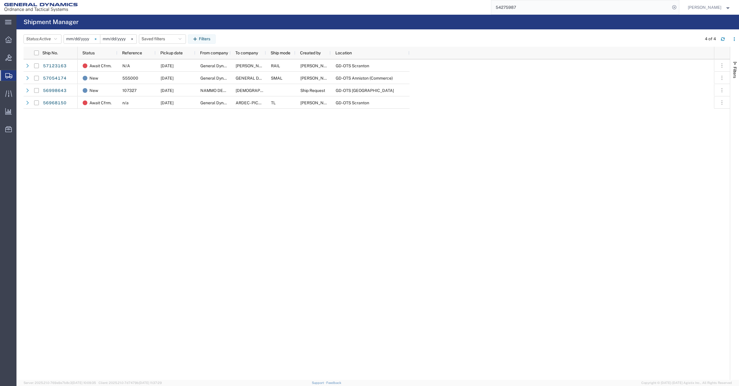
click at [96, 40] on svg-icon at bounding box center [95, 39] width 9 height 9
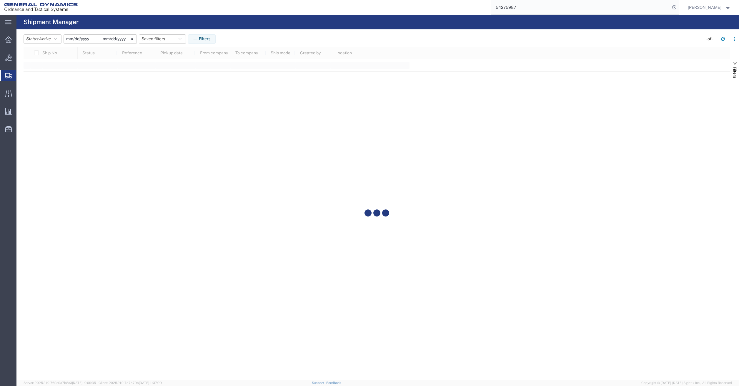
click at [86, 41] on input "date" at bounding box center [82, 39] width 36 height 9
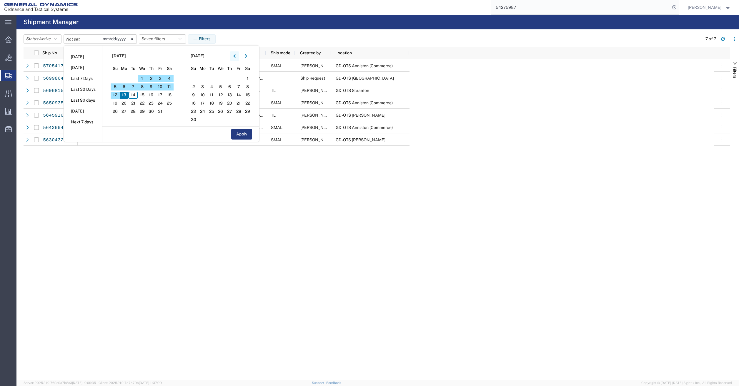
click at [234, 56] on button "button" at bounding box center [234, 55] width 9 height 9
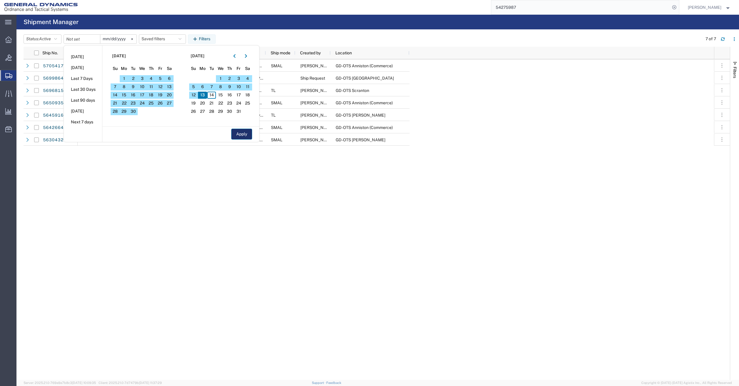
click at [240, 133] on button "Apply" at bounding box center [241, 134] width 21 height 11
type input "2025-10-13"
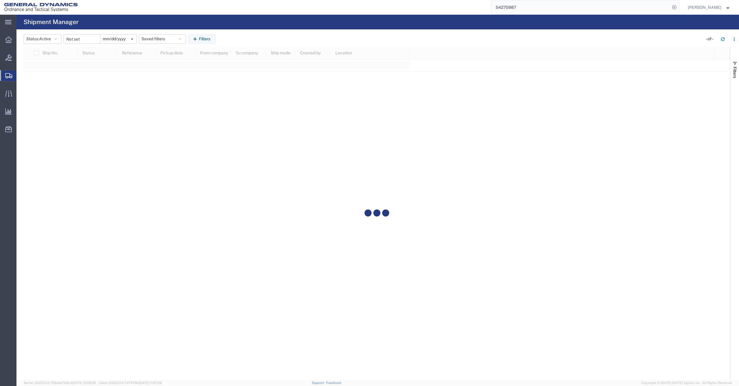
click at [187, 174] on div "Ship No. Status Reference Pickup date From company To company Ship mode Created…" at bounding box center [377, 213] width 706 height 333
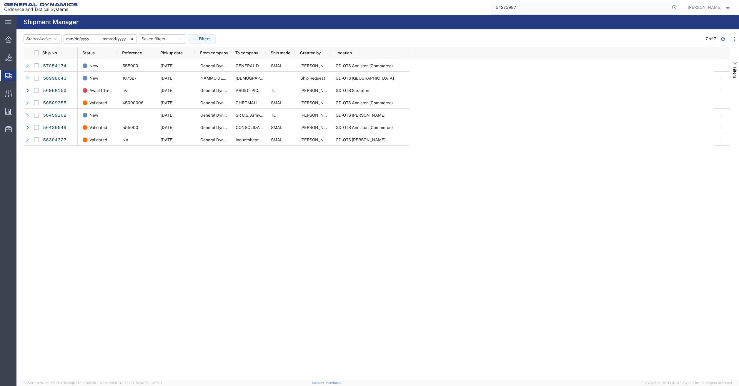
click at [84, 40] on input "date" at bounding box center [82, 39] width 36 height 9
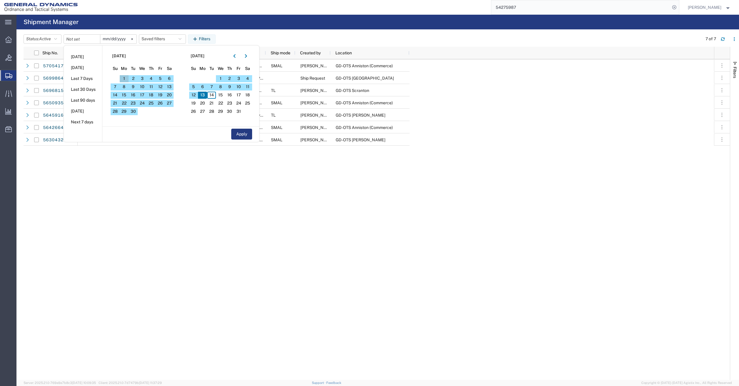
click at [125, 78] on span "1" at bounding box center [124, 78] width 9 height 7
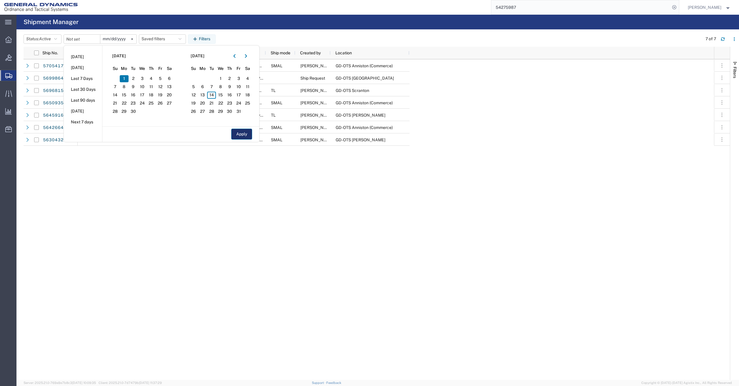
click at [238, 134] on button "Apply" at bounding box center [241, 134] width 21 height 11
type input "2025-09-01"
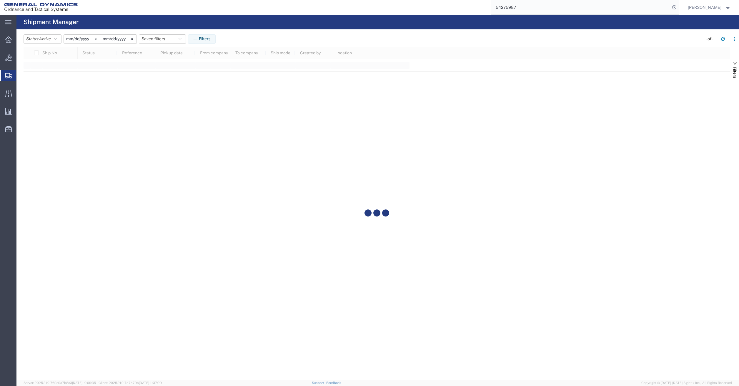
click at [201, 158] on div at bounding box center [377, 213] width 706 height 333
click at [127, 38] on input "2025-09-01" at bounding box center [118, 39] width 36 height 9
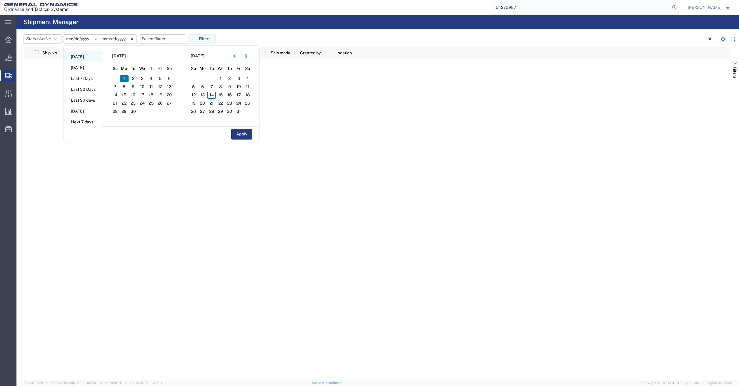
click at [81, 58] on li "[DATE]" at bounding box center [83, 56] width 38 height 11
type input "[DATE]"
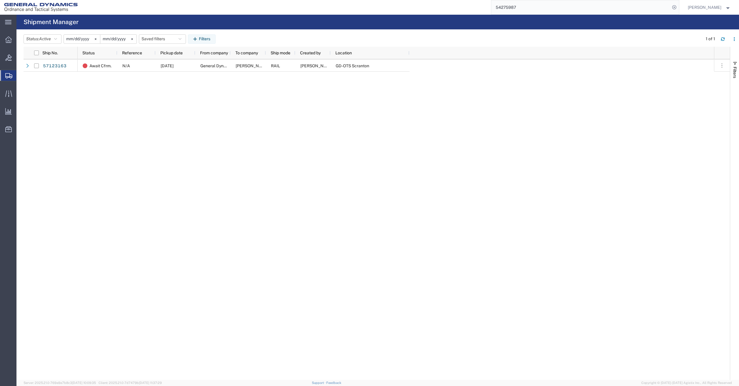
click at [90, 38] on input "[DATE]" at bounding box center [82, 39] width 36 height 9
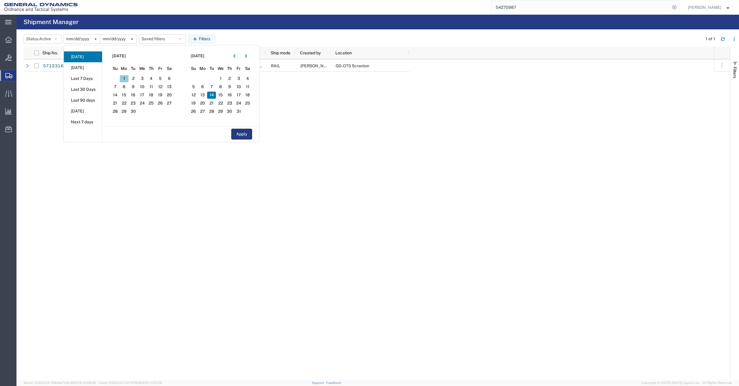
click at [128, 77] on span "1" at bounding box center [124, 78] width 9 height 7
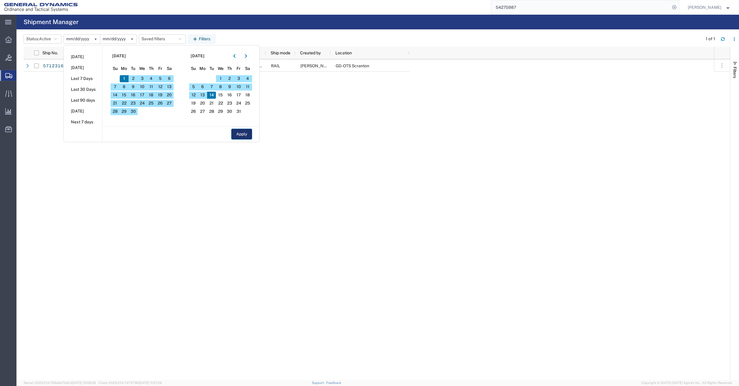
click at [246, 133] on button "Apply" at bounding box center [241, 134] width 21 height 11
type input "2025-09-01"
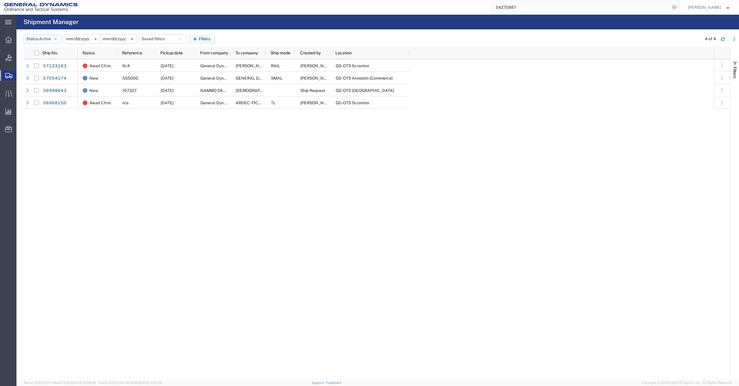
click at [45, 37] on span "Active" at bounding box center [45, 38] width 12 height 5
click at [41, 68] on span "All" at bounding box center [58, 70] width 69 height 9
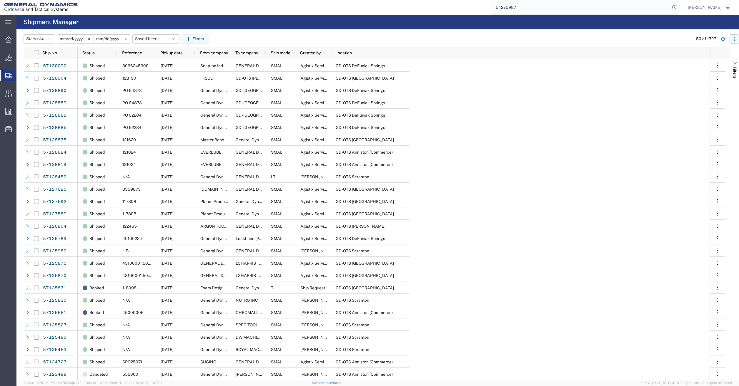
click at [732, 39] on button "button" at bounding box center [733, 38] width 9 height 9
click at [686, 58] on li "Download" at bounding box center [704, 55] width 64 height 12
click at [535, 13] on input "54275987" at bounding box center [580, 7] width 179 height 14
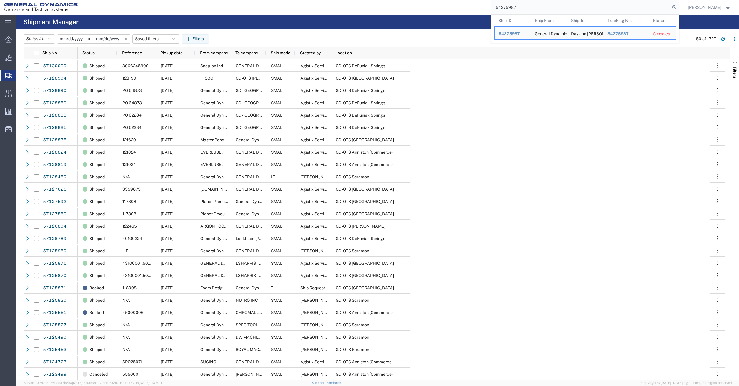
drag, startPoint x: 540, startPoint y: 9, endPoint x: 402, endPoint y: -21, distance: 140.6
click at [402, 0] on html "main_menu Created with Sketch. Collapse Menu Overview Bids Shipments Shipment M…" at bounding box center [369, 193] width 739 height 386
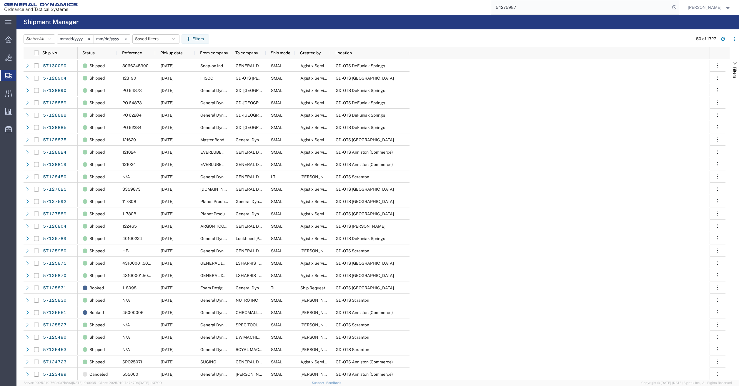
paste input "6969481"
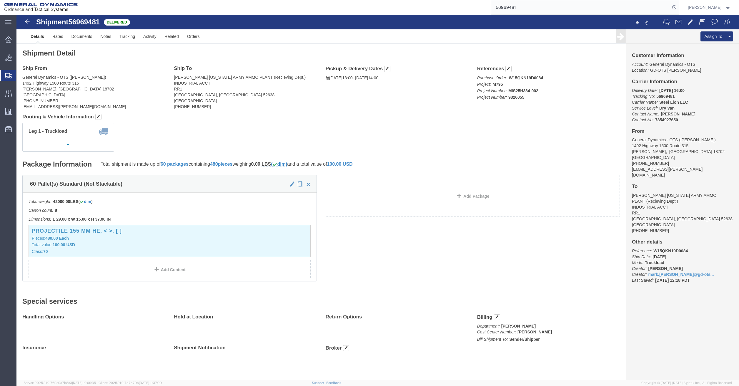
click div "Leg 1 - Truckload Number of trucks: 1"
drag, startPoint x: 528, startPoint y: 4, endPoint x: 458, endPoint y: 2, distance: 69.4
click at [466, 2] on div "56969481" at bounding box center [380, 7] width 597 height 15
paste input "63"
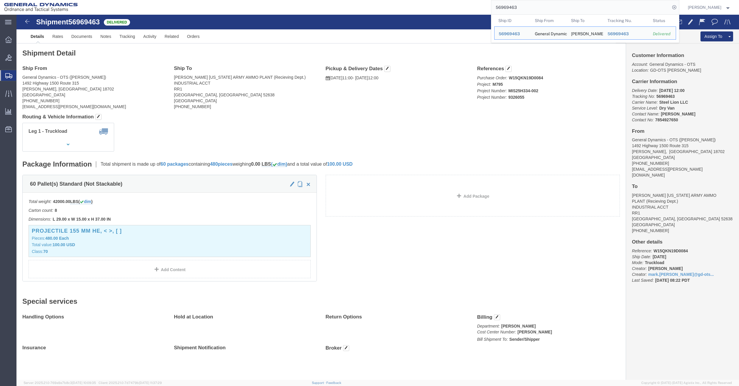
drag, startPoint x: 533, startPoint y: 6, endPoint x: 419, endPoint y: -2, distance: 114.1
click at [419, 0] on html "main_menu Created with Sketch. Collapse Menu Overview Bids Shipments Shipment M…" at bounding box center [369, 193] width 739 height 386
paste input "59"
drag, startPoint x: 507, startPoint y: 6, endPoint x: 429, endPoint y: -4, distance: 79.1
click at [429, 0] on html "main_menu Created with Sketch. Collapse Menu Overview Bids Shipments Shipment M…" at bounding box center [369, 193] width 739 height 386
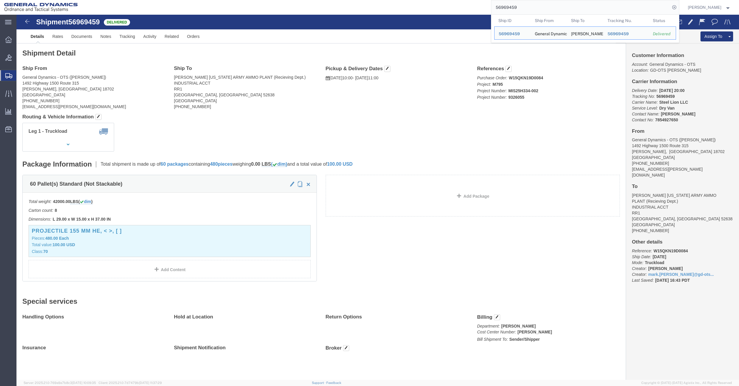
paste input "94016"
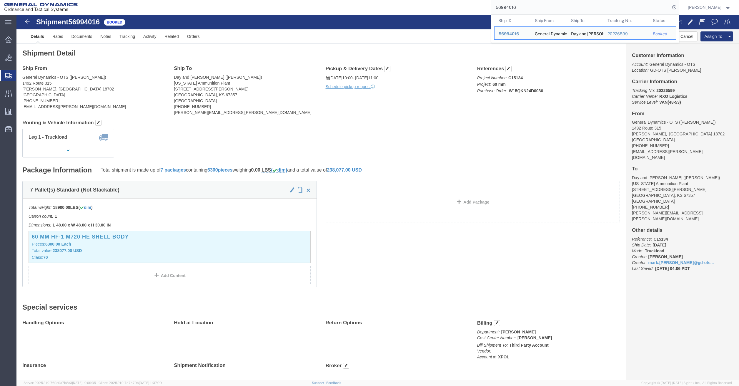
drag, startPoint x: 533, startPoint y: 7, endPoint x: 448, endPoint y: 7, distance: 85.6
click at [450, 7] on div "56994016 Ship ID Ship From Ship To Tracking Nu. Status Ship ID 56994016 Ship Fr…" at bounding box center [380, 7] width 597 height 15
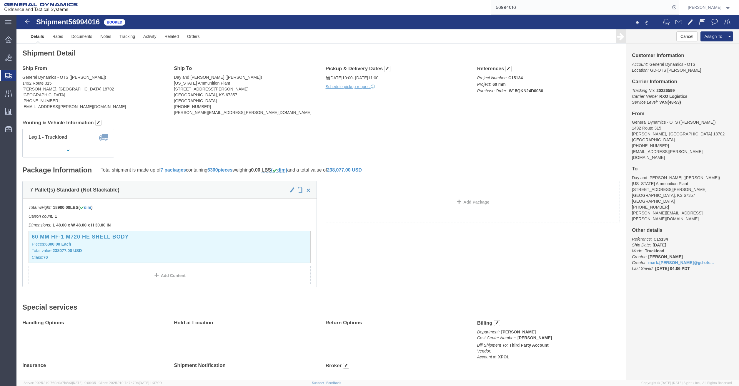
paste input "69481"
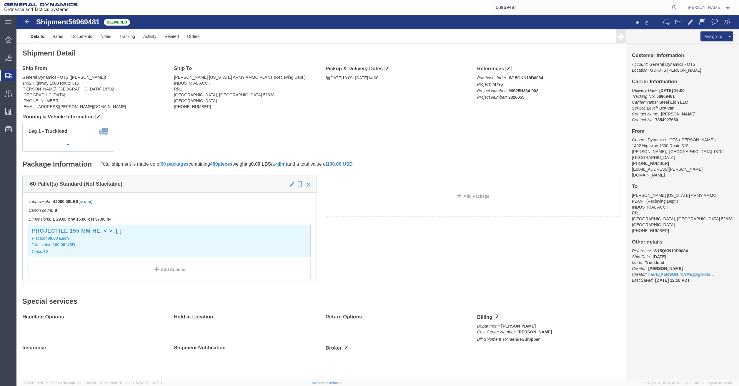
drag, startPoint x: 545, startPoint y: 11, endPoint x: 420, endPoint y: 4, distance: 125.1
click at [421, 4] on div "56969481" at bounding box center [380, 7] width 597 height 15
paste input "63"
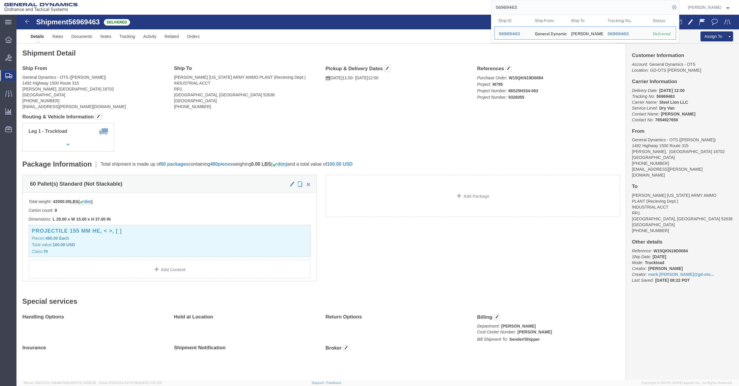
drag, startPoint x: 547, startPoint y: 6, endPoint x: 445, endPoint y: -2, distance: 102.6
click at [445, 0] on html "main_menu Created with Sketch. Collapse Menu Overview Bids Shipments Shipment M…" at bounding box center [369, 193] width 739 height 386
paste input "59"
drag, startPoint x: 550, startPoint y: 9, endPoint x: 399, endPoint y: -14, distance: 153.2
click at [399, 0] on html "main_menu Created with Sketch. Collapse Menu Overview Bids Shipments Shipment M…" at bounding box center [369, 193] width 739 height 386
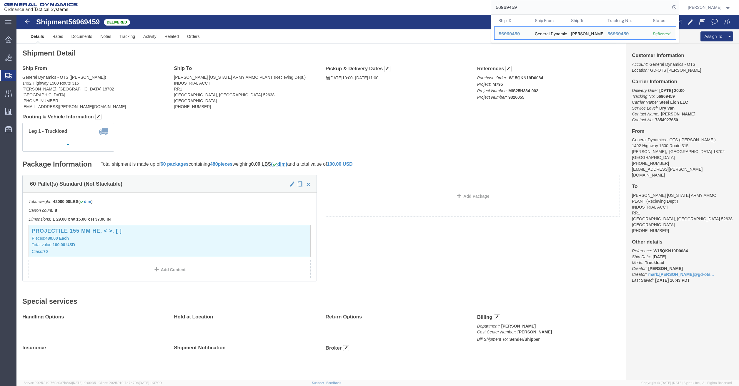
paste input "7"
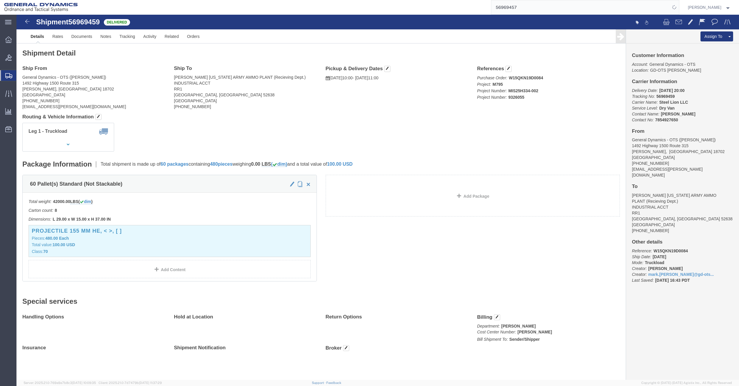
click div "Leg 1 - Truckload Number of trucks: 1"
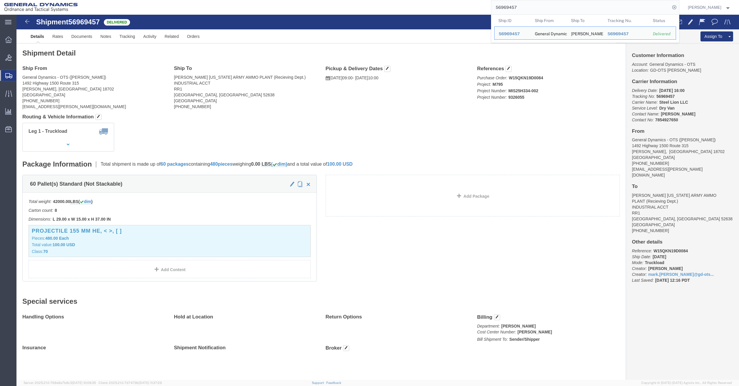
drag, startPoint x: 543, startPoint y: 9, endPoint x: 444, endPoint y: -3, distance: 99.5
click at [444, 0] on html "main_menu Created with Sketch. Collapse Menu Overview Bids Shipments Shipment M…" at bounding box center [369, 193] width 739 height 386
paste input "390"
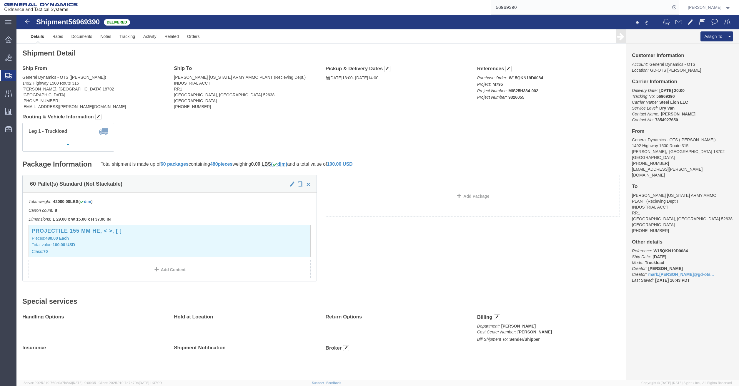
drag, startPoint x: 547, startPoint y: 7, endPoint x: 469, endPoint y: 2, distance: 77.8
click at [475, 2] on div "56969390" at bounding box center [380, 7] width 597 height 15
paste input "82"
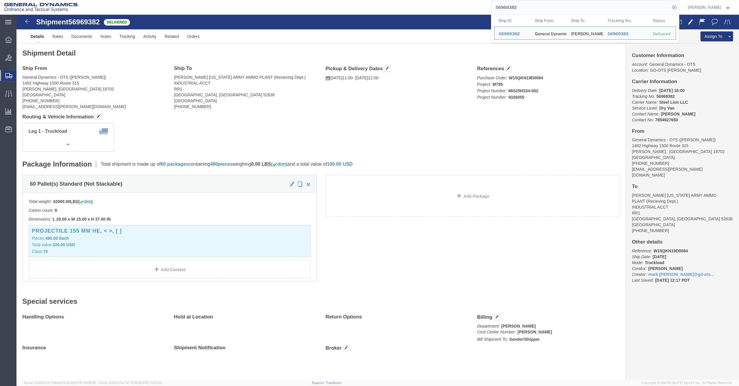
drag, startPoint x: 533, startPoint y: 10, endPoint x: 441, endPoint y: 3, distance: 92.3
click at [451, 1] on div "56969382 Ship ID Ship From Ship To Tracking Nu. Status Ship ID 56969382 Ship Fr…" at bounding box center [380, 7] width 597 height 15
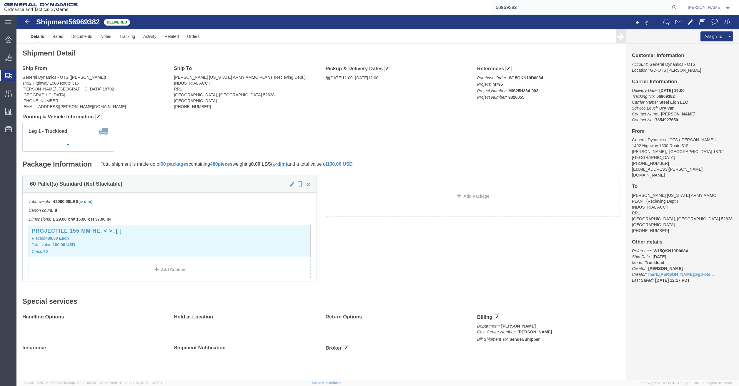
paste input "74"
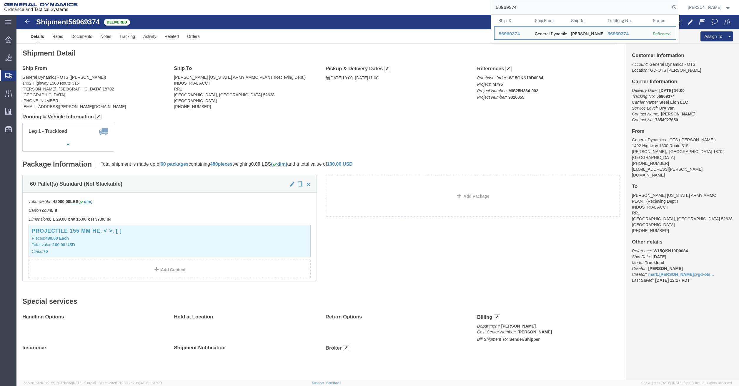
drag, startPoint x: 530, startPoint y: 9, endPoint x: 398, endPoint y: -12, distance: 133.6
click at [398, 0] on html "main_menu Created with Sketch. Collapse Menu Overview Bids Shipments Shipment M…" at bounding box center [369, 193] width 739 height 386
paste input "63"
drag, startPoint x: 547, startPoint y: 11, endPoint x: 455, endPoint y: 1, distance: 92.5
click at [455, 1] on div "56969363 Ship ID Ship From Ship To Tracking Nu. Status Ship ID 56969363 Ship Fr…" at bounding box center [380, 7] width 597 height 15
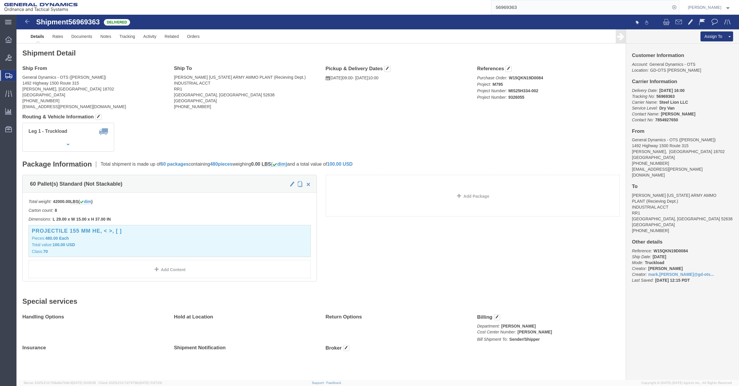
paste input "7009240"
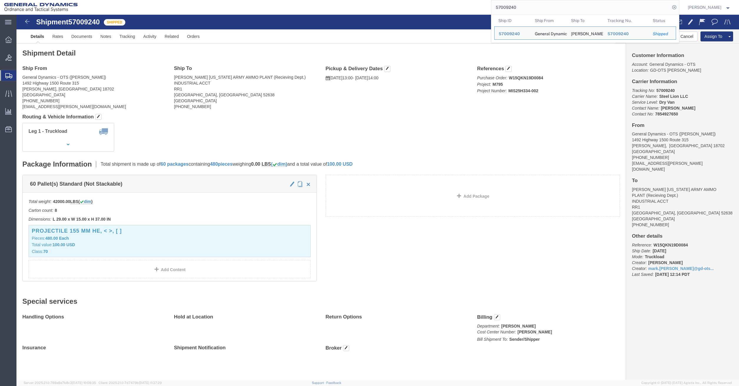
drag, startPoint x: 540, startPoint y: 8, endPoint x: 473, endPoint y: 8, distance: 67.0
click at [474, 8] on div "57009240 Ship ID Ship From Ship To Tracking Nu. Status Ship ID 57009240 Ship Fr…" at bounding box center [380, 7] width 597 height 15
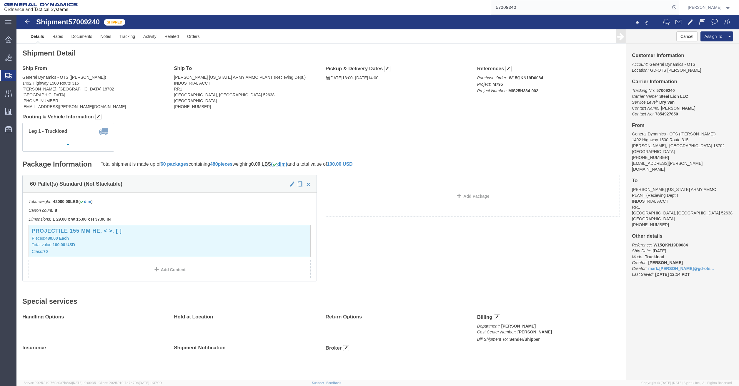
paste input "39"
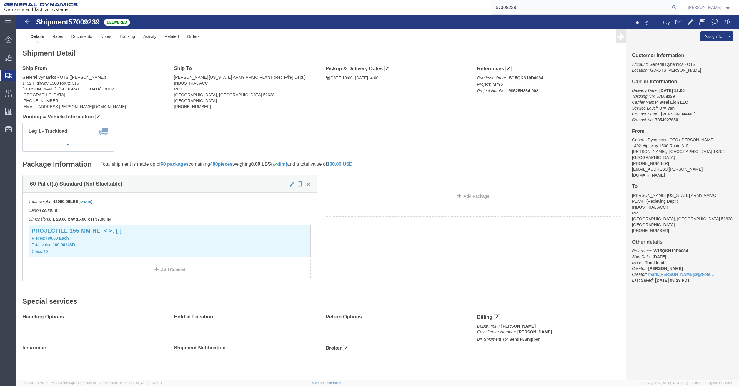
drag, startPoint x: 540, startPoint y: 5, endPoint x: 457, endPoint y: 5, distance: 83.2
click at [460, 5] on div "57009239" at bounding box center [380, 7] width 597 height 15
paste input "3"
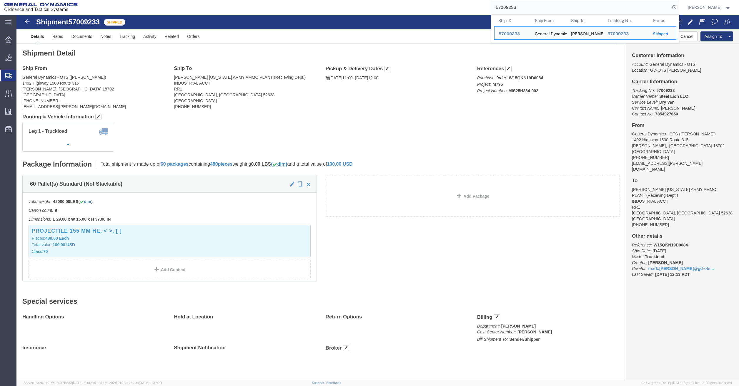
drag, startPoint x: 537, startPoint y: 7, endPoint x: 455, endPoint y: -14, distance: 84.9
click at [455, 0] on html "main_menu Created with Sketch. Collapse Menu Overview Bids Shipments Shipment M…" at bounding box center [369, 193] width 739 height 386
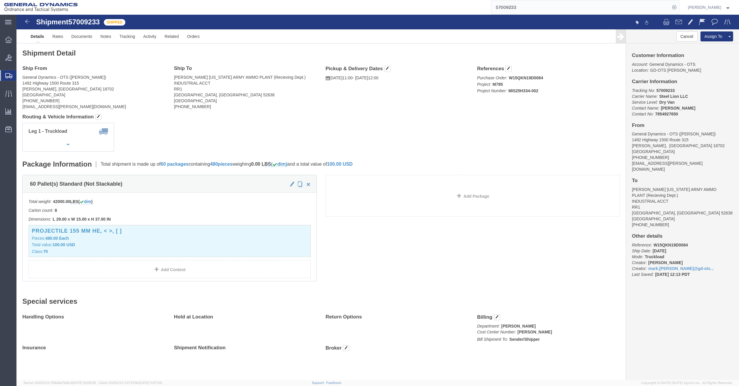
paste input "28"
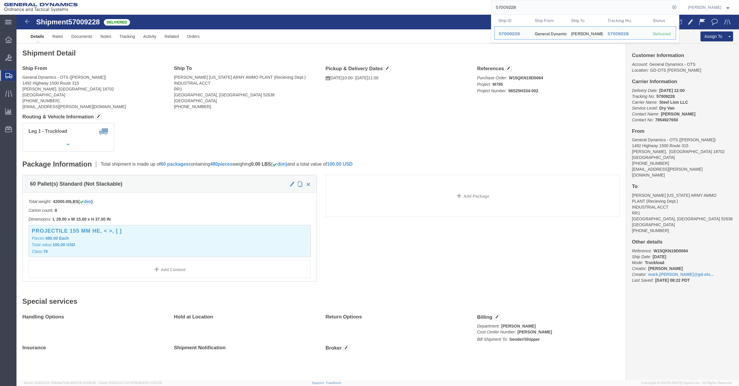
drag, startPoint x: 525, startPoint y: 8, endPoint x: 405, endPoint y: -3, distance: 121.1
click at [405, 0] on html "main_menu Created with Sketch. Collapse Menu Overview Bids Shipments Shipment M…" at bounding box center [369, 193] width 739 height 386
paste input "0"
drag, startPoint x: 527, startPoint y: 11, endPoint x: 452, endPoint y: 10, distance: 75.0
click at [452, 10] on div "57009208 Ship ID Ship From Ship To Tracking Nu. Status Ship ID 57009208 Ship Fr…" at bounding box center [380, 7] width 597 height 15
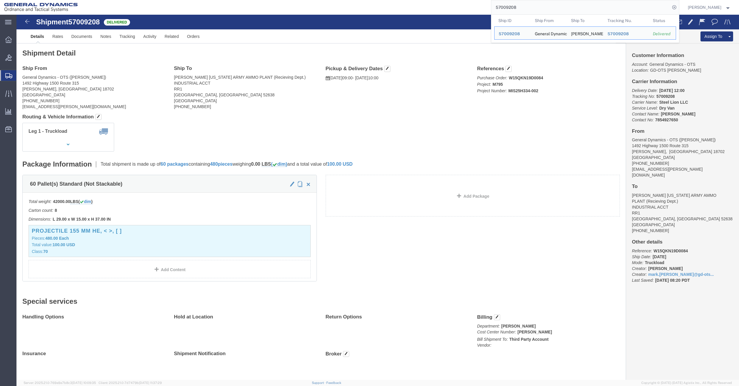
paste input "39794"
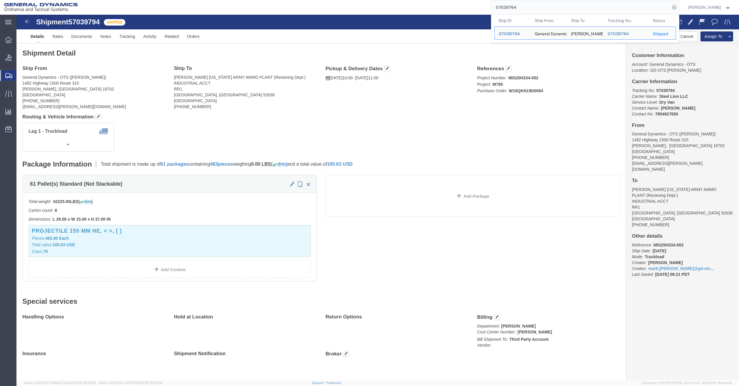
drag, startPoint x: 531, startPoint y: 10, endPoint x: 424, endPoint y: 2, distance: 107.0
click at [425, 2] on div "57039794 Ship ID Ship From Ship To Tracking Nu. Status Ship ID 57039794 Ship Fr…" at bounding box center [380, 7] width 597 height 15
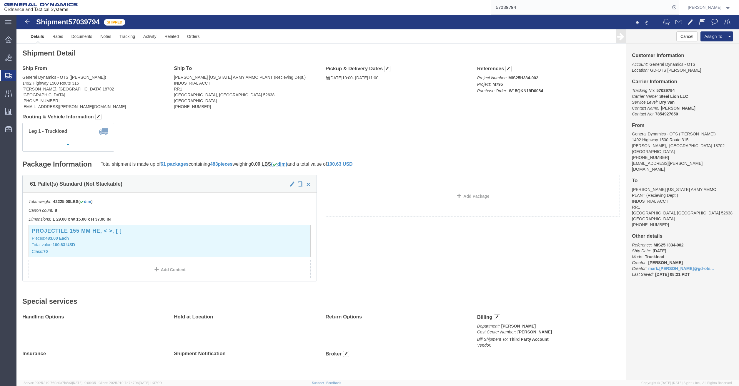
paste input "123306"
type input "57123306"
click div "10 Pallet(s) Standard (Not Stackable) Total weight: 6500.00 LBS ( dim ) Carton …"
drag, startPoint x: 524, startPoint y: 74, endPoint x: 506, endPoint y: 75, distance: 17.6
click p "Project: M795 Purchase Order: W15QKN19D0084 Project Number: MIS25H334-002"
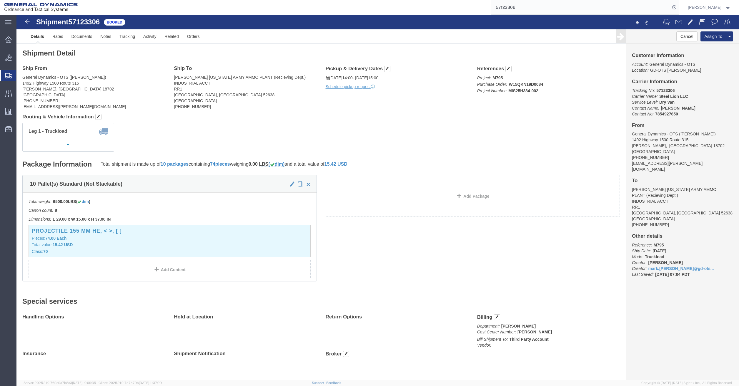
drag, startPoint x: 506, startPoint y: 75, endPoint x: 518, endPoint y: 75, distance: 12.1
click b "MIS25H334-002"
drag, startPoint x: 523, startPoint y: 77, endPoint x: 502, endPoint y: 76, distance: 20.6
click p "Project: M795 Purchase Order: W15QKN19D0084 Project Number: MIS25H334-002"
drag, startPoint x: 502, startPoint y: 76, endPoint x: 525, endPoint y: 78, distance: 23.3
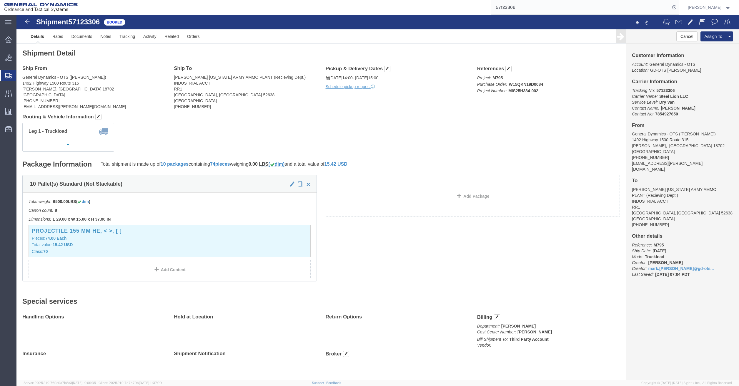
click p "Project: M795 Purchase Order: W15QKN19D0084 Project Number: MIS25H334-002"
drag, startPoint x: 521, startPoint y: 76, endPoint x: 515, endPoint y: 80, distance: 6.9
click div "References Project: M795 Purchase Order: W15QKN19D0084 Project Number: MIS25H33…"
